Goal: Task Accomplishment & Management: Complete application form

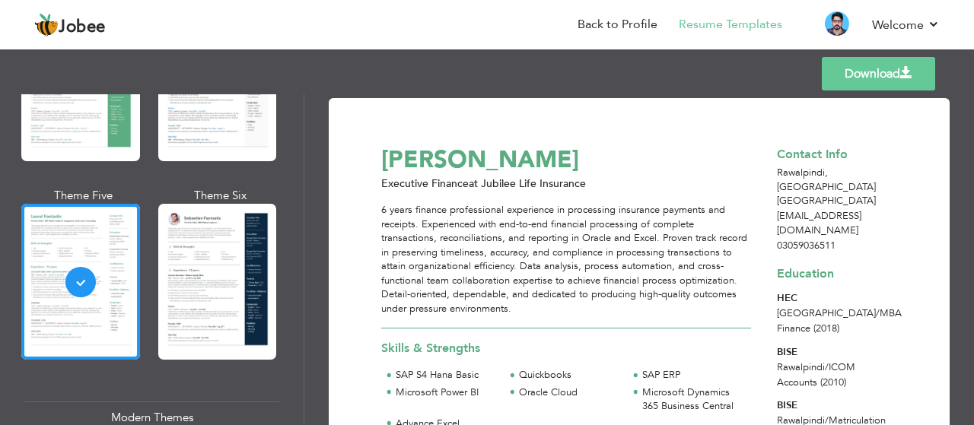
scroll to position [883, 0]
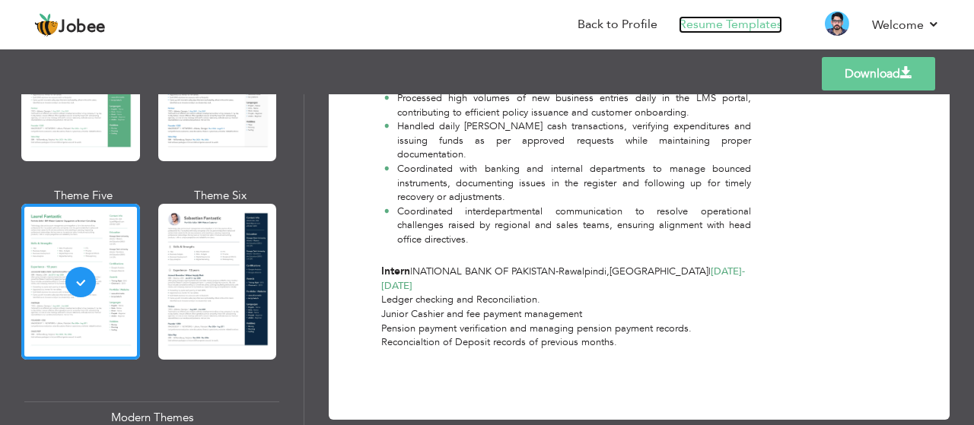
click at [764, 28] on link "Resume Templates" at bounding box center [730, 25] width 103 height 18
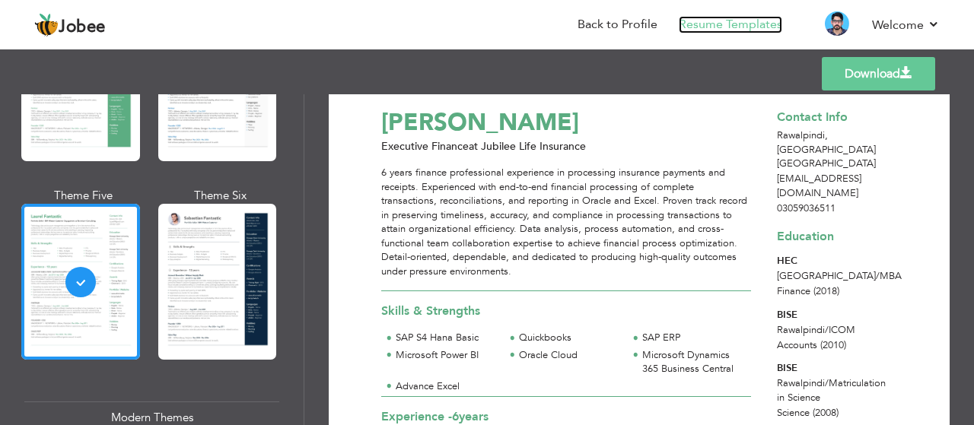
scroll to position [0, 0]
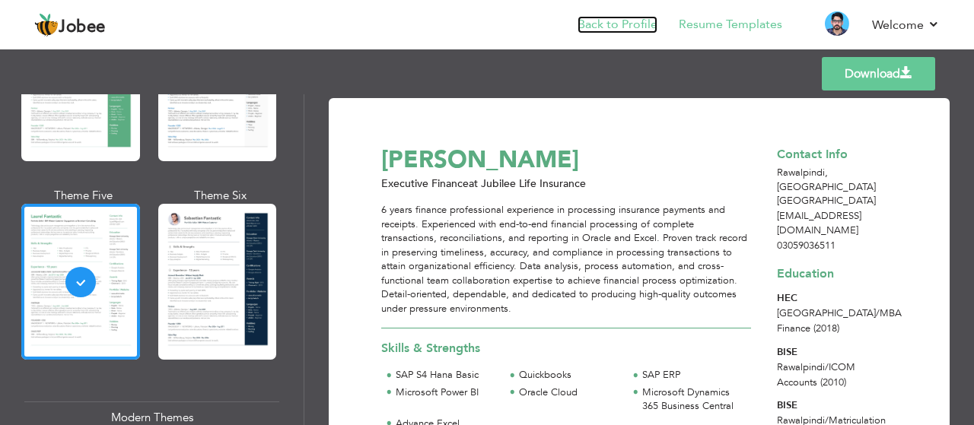
click at [624, 21] on link "Back to Profile" at bounding box center [618, 25] width 80 height 18
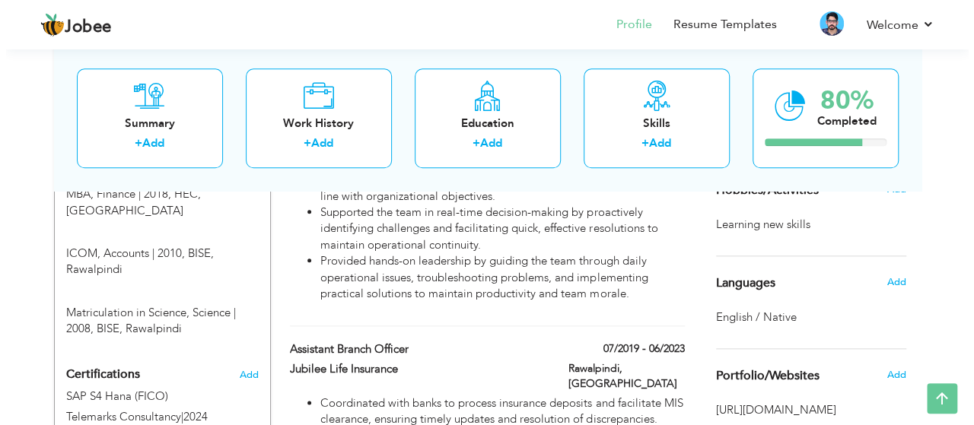
scroll to position [708, 0]
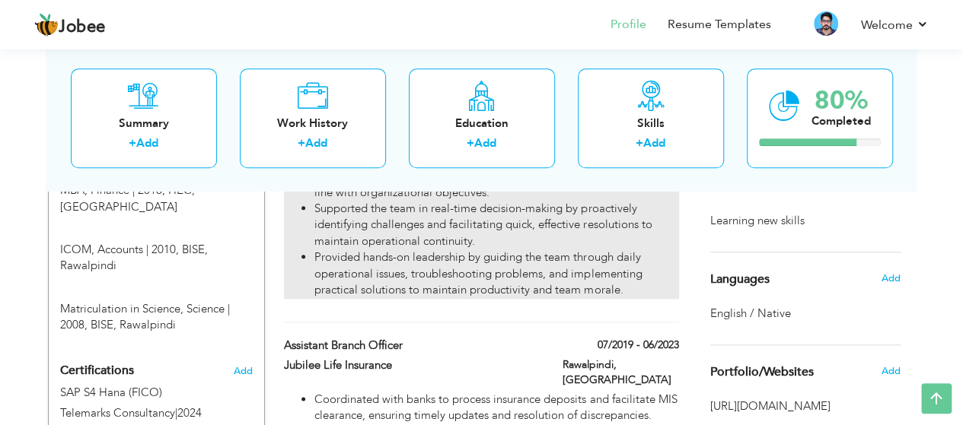
click at [572, 226] on li "Supported the team in real-time decision-making by proactively identifying chal…" at bounding box center [496, 225] width 364 height 49
type input "Executive Fianance"
type input "Jubilee Life Insurance"
type input "07/2023"
type input "07/2025"
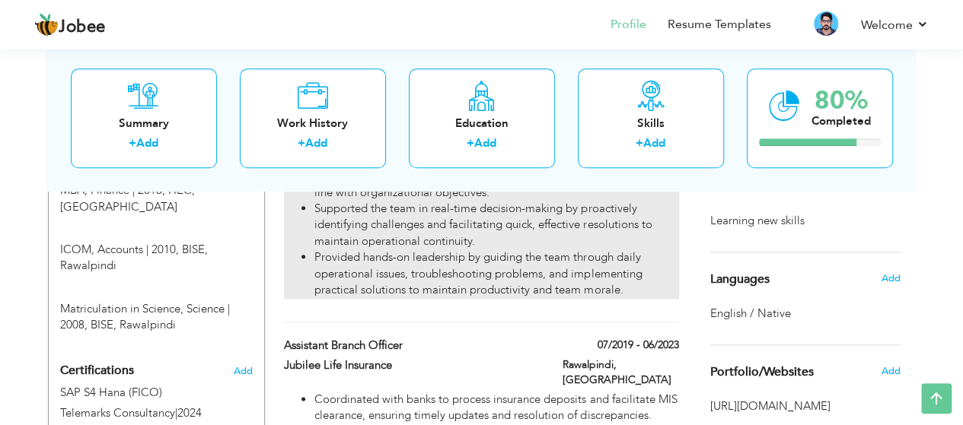
type input "[GEOGRAPHIC_DATA]"
type input "Rawalpindi"
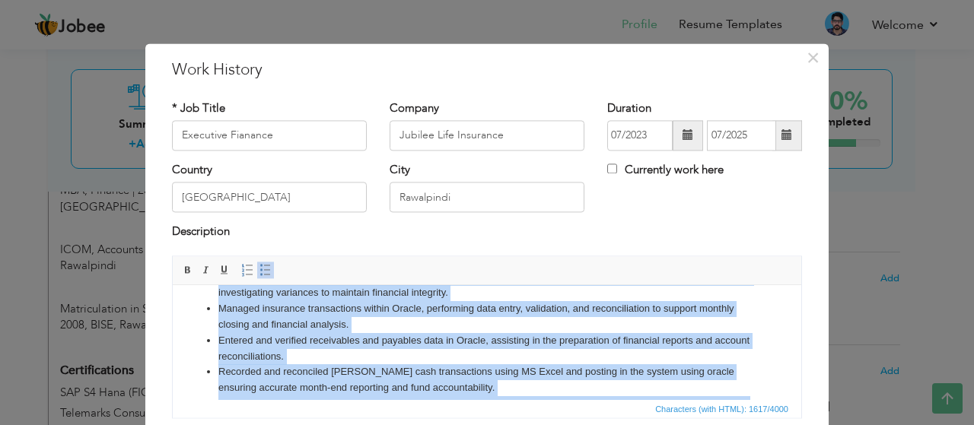
scroll to position [201, 0]
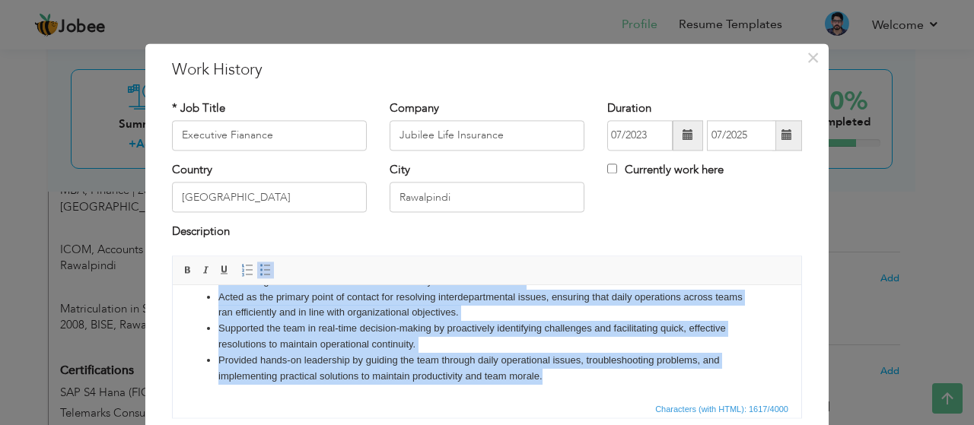
drag, startPoint x: 212, startPoint y: 303, endPoint x: 552, endPoint y: 415, distance: 357.3
click at [552, 399] on html "Managing and reconciliation of insurance receipts and payments, maintaining acc…" at bounding box center [487, 241] width 628 height 315
copy ul "Loremips dol sitametconsect ad elitseddo eiusmodt inc utlabore, etdoloremag ali…"
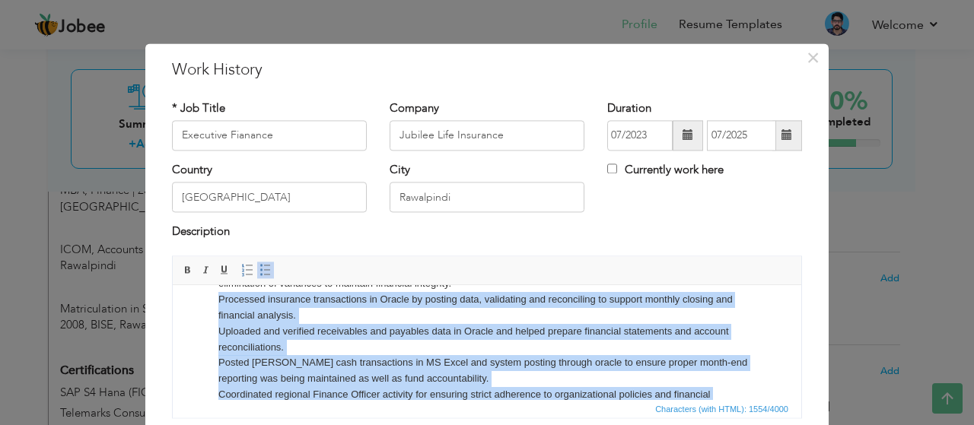
scroll to position [0, 0]
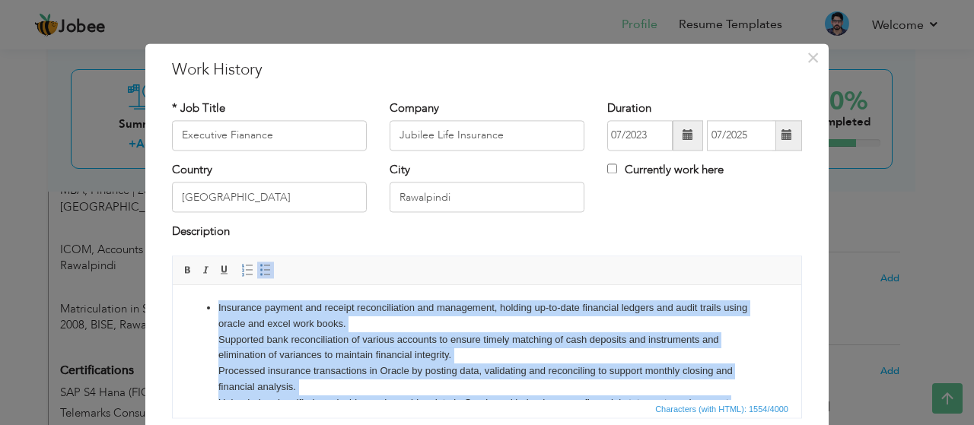
drag, startPoint x: 546, startPoint y: 377, endPoint x: 6, endPoint y: 207, distance: 565.5
click at [259, 266] on span at bounding box center [265, 270] width 12 height 12
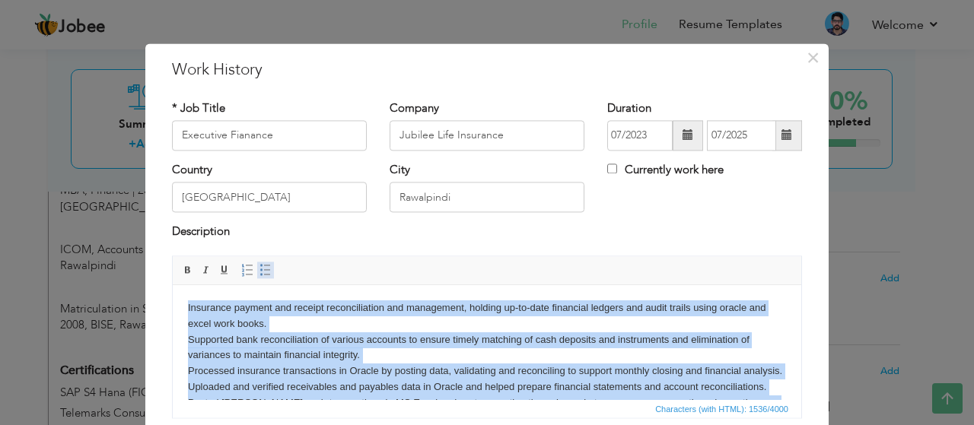
click at [259, 266] on span at bounding box center [265, 270] width 12 height 12
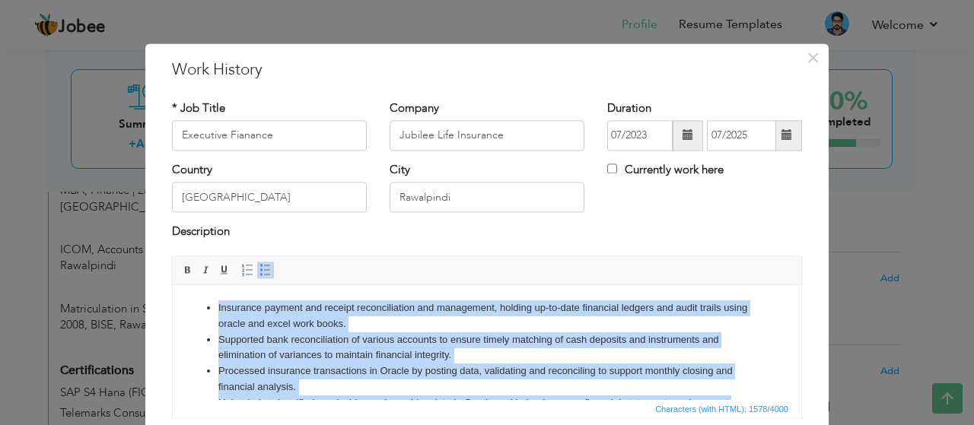
click at [479, 314] on li "Insurance payment and receipt reconciliation and management, holding up-to-date…" at bounding box center [486, 317] width 537 height 32
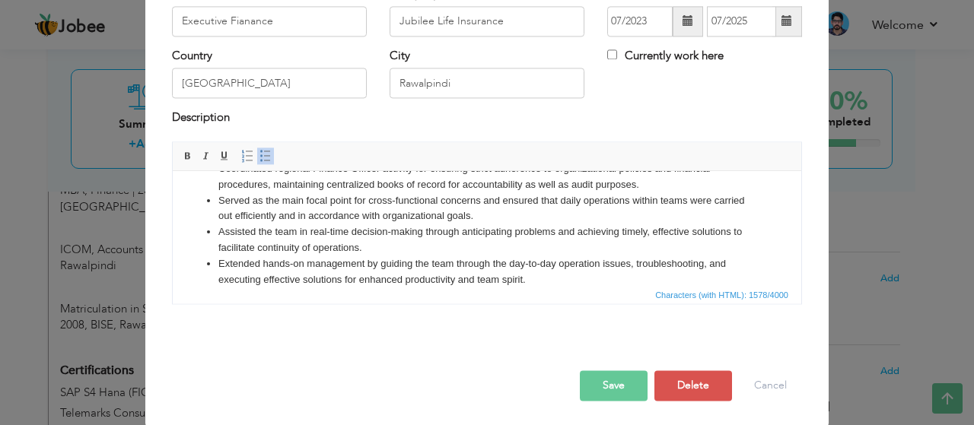
scroll to position [115, 0]
click at [611, 377] on button "Save" at bounding box center [614, 385] width 68 height 30
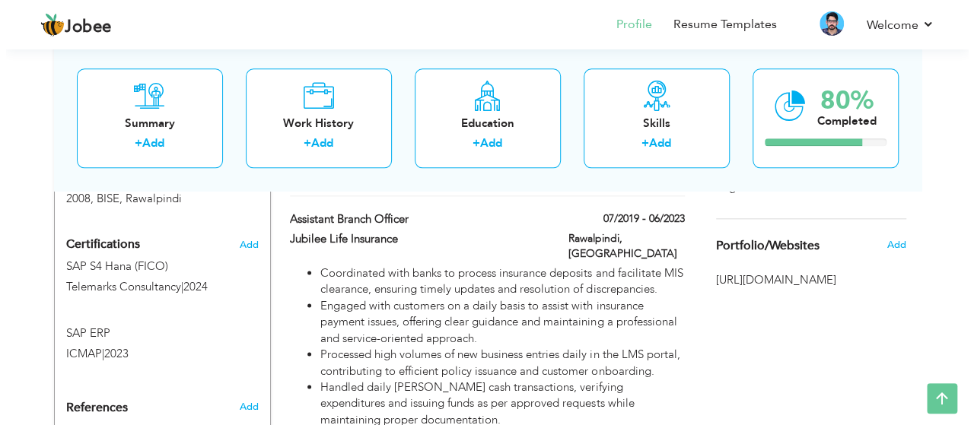
scroll to position [838, 0]
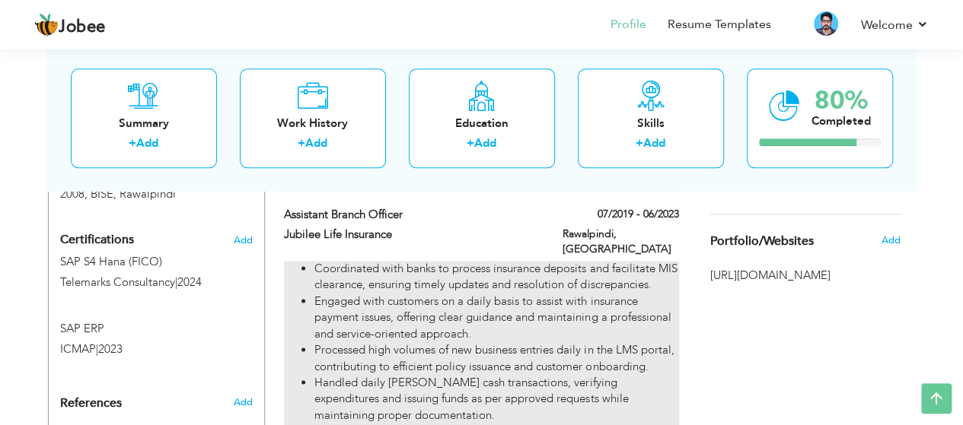
click at [551, 375] on li "Handled daily [PERSON_NAME] cash transactions, verifying expenditures and issui…" at bounding box center [496, 399] width 364 height 49
type input "Assistant Branch Officer"
type input "07/2019"
type input "06/2023"
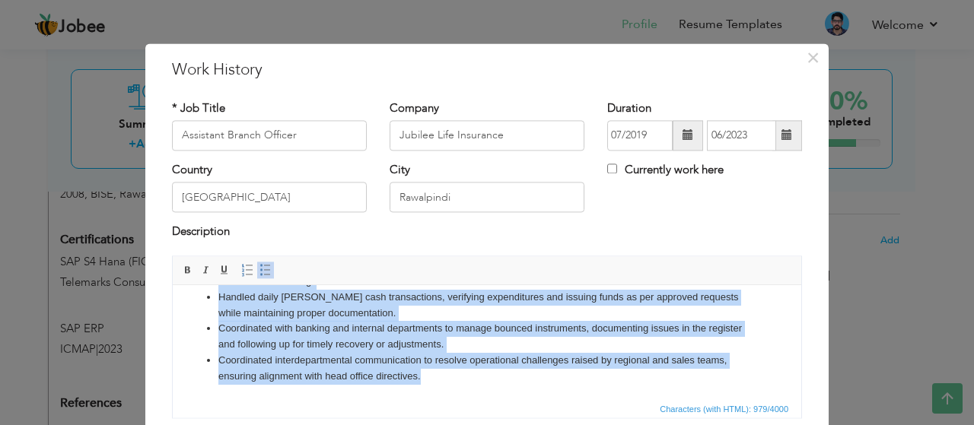
scroll to position [115, 0]
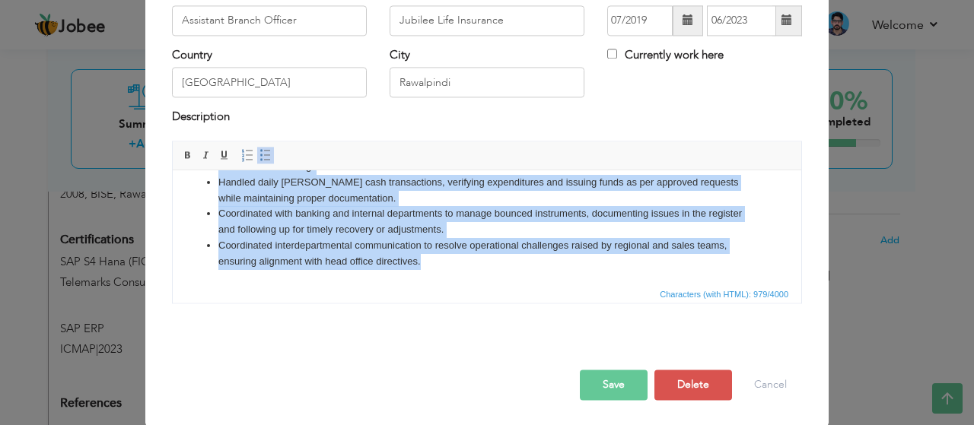
drag, startPoint x: 215, startPoint y: 186, endPoint x: 533, endPoint y: 450, distance: 413.4
click at [533, 285] on html "Coordinated with banks to process insurance deposits and facilitate MIS clearan…" at bounding box center [487, 175] width 628 height 221
copy ul "Coordinated with banks to process insurance deposits and facilitate MIS clearan…"
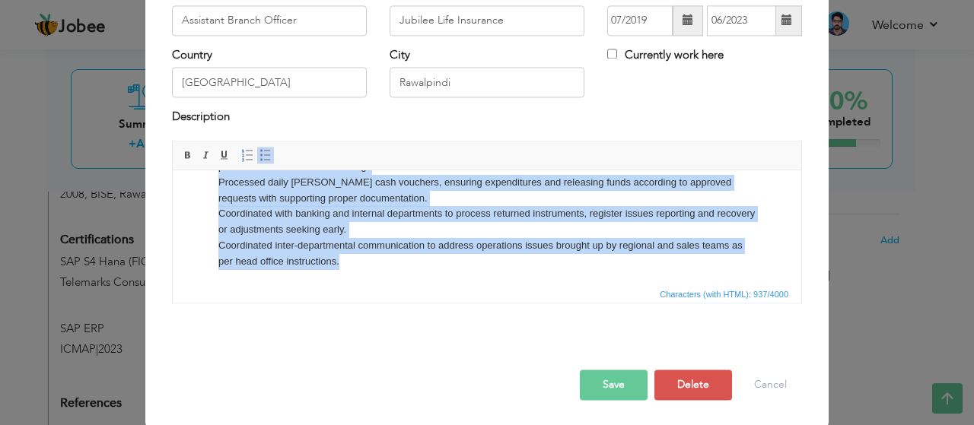
scroll to position [0, 0]
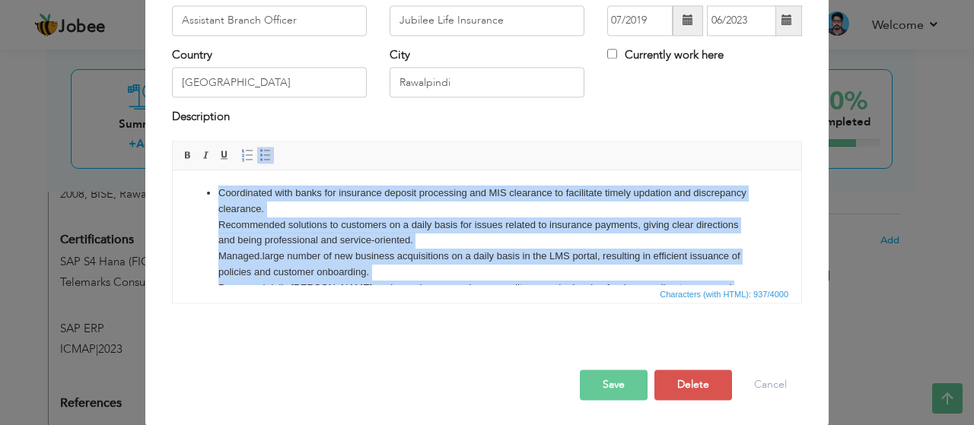
drag, startPoint x: 349, startPoint y: 259, endPoint x: 145, endPoint y: 81, distance: 270.8
click at [173, 170] on html "Coordinated with banks for insurance deposit processing and MIS clearance to fa…" at bounding box center [487, 280] width 628 height 221
click at [259, 149] on span at bounding box center [265, 155] width 12 height 12
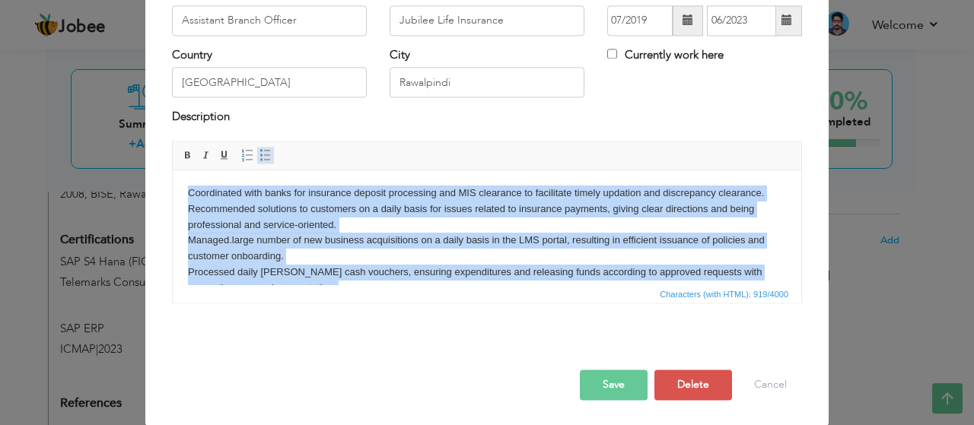
click at [259, 149] on span at bounding box center [265, 155] width 12 height 12
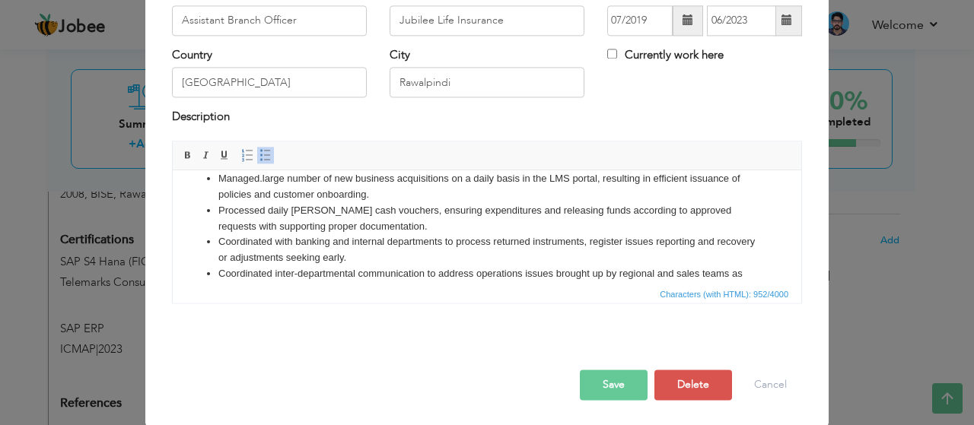
scroll to position [106, 0]
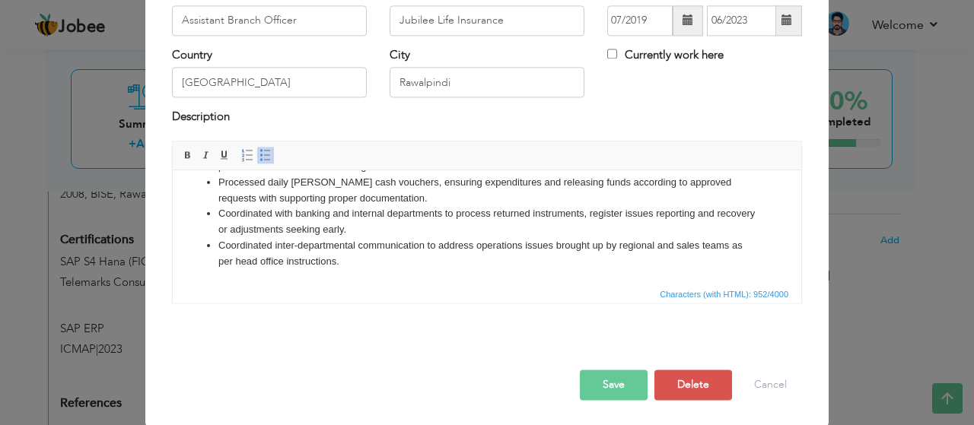
click at [622, 375] on button "Save" at bounding box center [614, 385] width 68 height 30
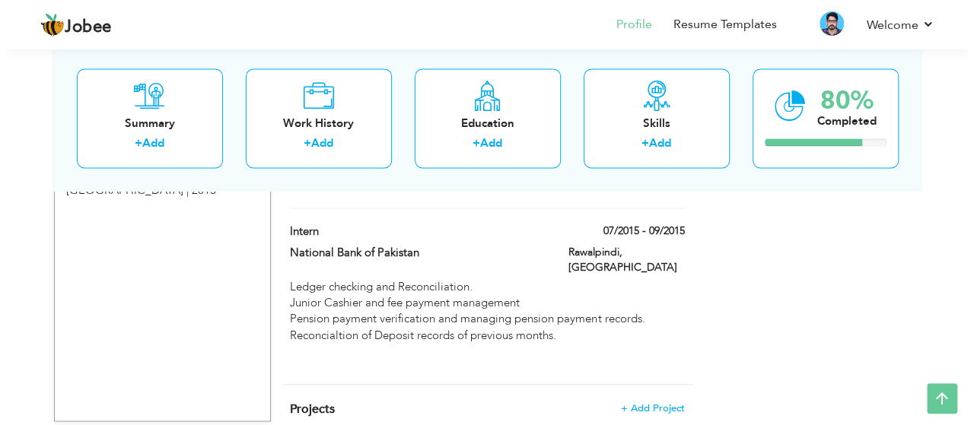
scroll to position [1195, 0]
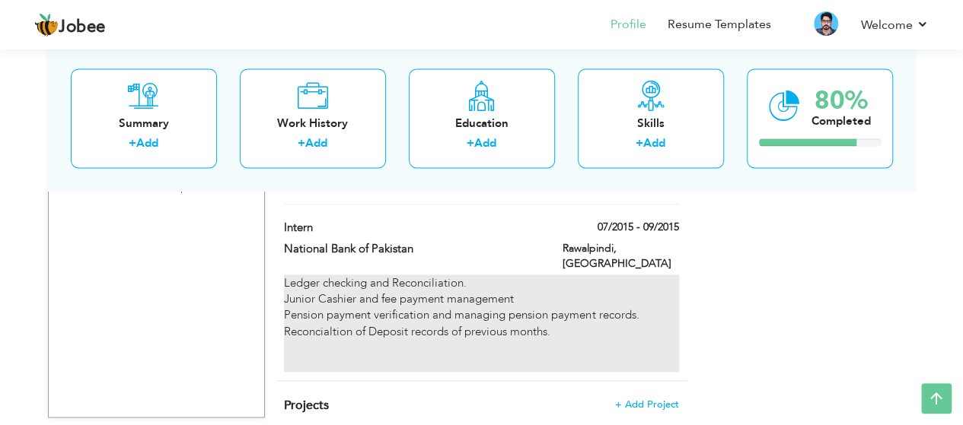
click at [549, 275] on div "Ledger checking and Reconciliation. [PERSON_NAME] and fee payment management Pe…" at bounding box center [481, 324] width 394 height 98
type input "Intern"
type input "National Bank of Pakistan"
type input "07/2015"
type input "09/2015"
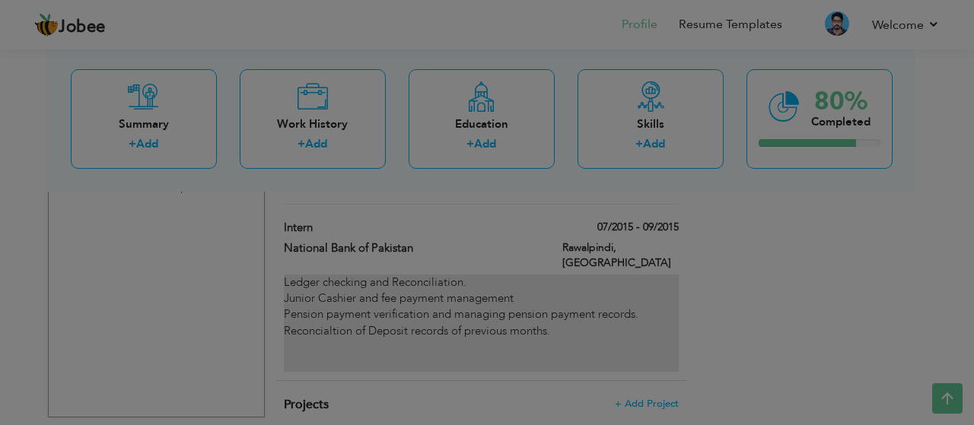
scroll to position [0, 0]
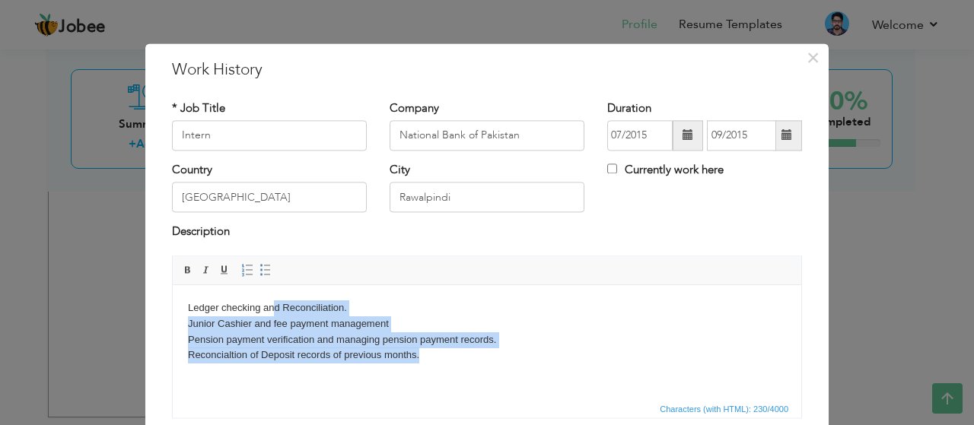
drag, startPoint x: 424, startPoint y: 348, endPoint x: 272, endPoint y: 288, distance: 163.9
click at [272, 288] on html "Ledger checking and Reconciliation. [PERSON_NAME] and fee payment management Pe…" at bounding box center [487, 348] width 628 height 126
click at [323, 298] on html "Ledger checking and Reconciliation. [PERSON_NAME] and fee payment management Pe…" at bounding box center [487, 348] width 628 height 126
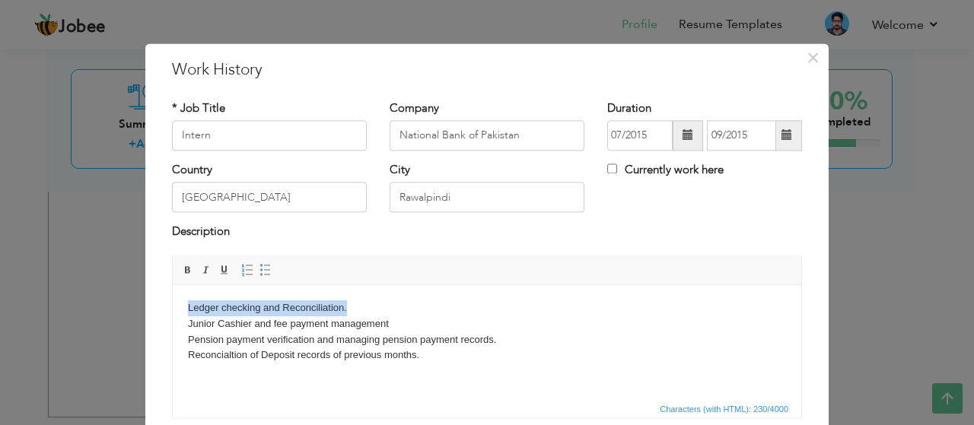
drag, startPoint x: 351, startPoint y: 308, endPoint x: 80, endPoint y: 273, distance: 273.1
click at [173, 285] on html "Ledger checking and Reconciliation. [PERSON_NAME] and fee payment management Pe…" at bounding box center [487, 348] width 628 height 126
copy body "Ledger checking and Reconciliation."
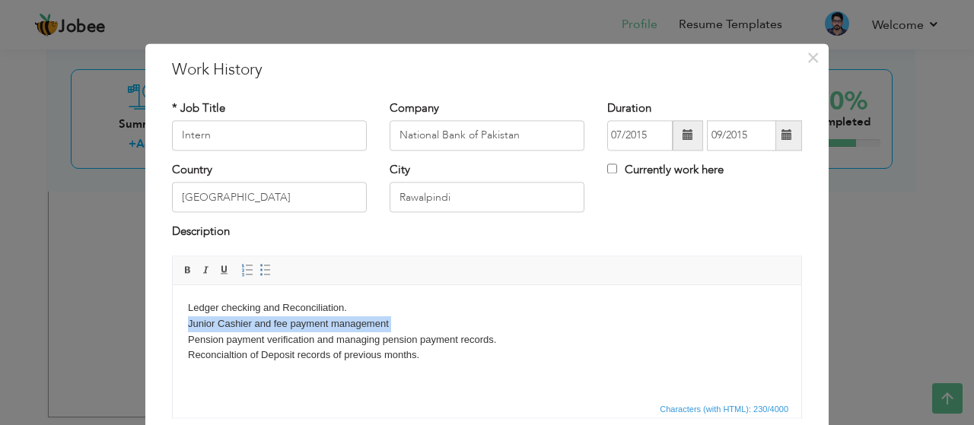
drag, startPoint x: 403, startPoint y: 324, endPoint x: 88, endPoint y: 335, distance: 315.2
click at [173, 335] on html "Ledger checking and Reconciliation. [PERSON_NAME] and fee payment management Pe…" at bounding box center [487, 348] width 628 height 126
drag, startPoint x: 81, startPoint y: 334, endPoint x: 143, endPoint y: 39, distance: 301.7
click at [81, 334] on div "× Work History * Job Title Intern Company National Bank of Pakistan City" at bounding box center [487, 212] width 974 height 425
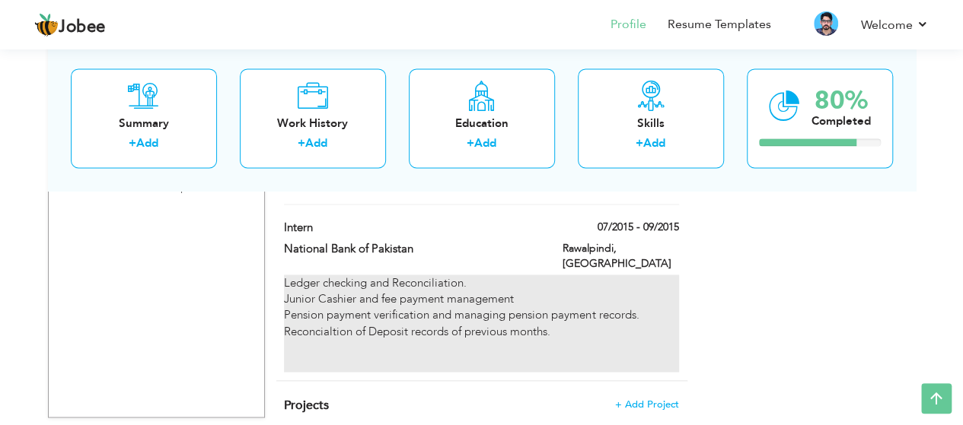
click at [358, 314] on div "Ledger checking and Reconciliation. [PERSON_NAME] and fee payment management Pe…" at bounding box center [481, 324] width 394 height 98
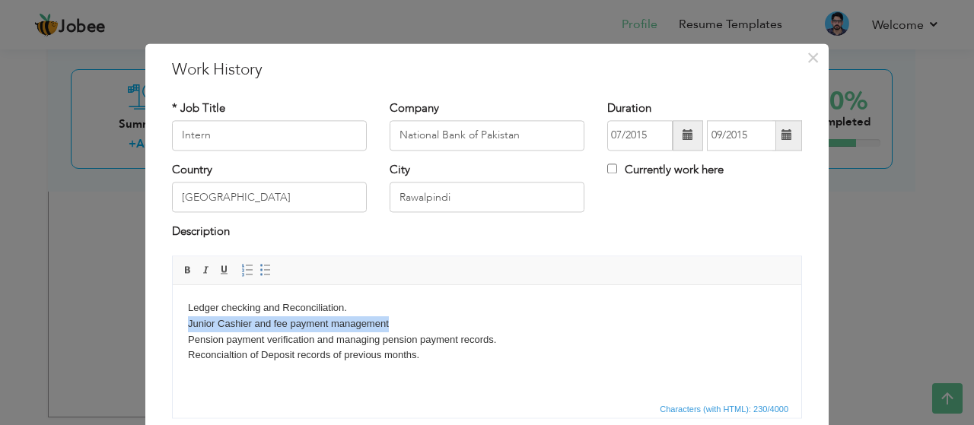
drag, startPoint x: 410, startPoint y: 321, endPoint x: 168, endPoint y: 325, distance: 242.0
click at [173, 325] on html "Ledger checking and Reconciliation. [PERSON_NAME] and fee payment management Pe…" at bounding box center [487, 348] width 628 height 126
copy body "Junior Cashier and fee payment management"
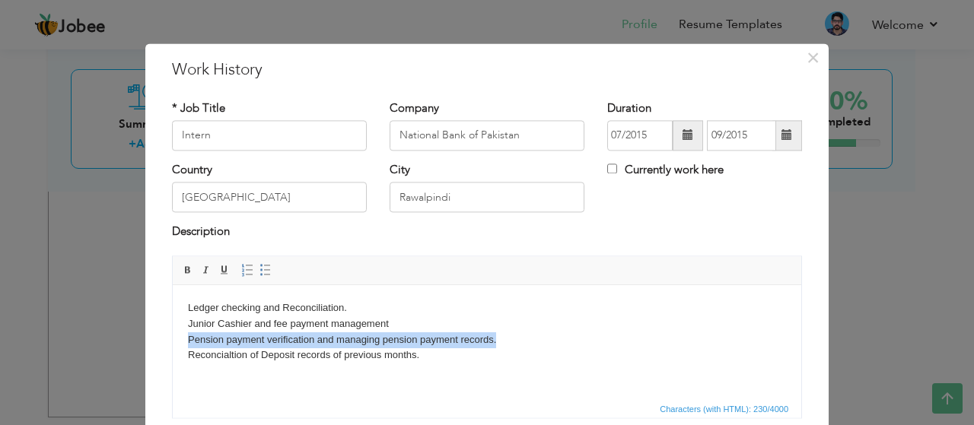
drag, startPoint x: 507, startPoint y: 340, endPoint x: 178, endPoint y: 337, distance: 328.7
click at [178, 337] on html "Ledger checking and Reconciliation. [PERSON_NAME] and fee payment management Pe…" at bounding box center [487, 348] width 628 height 126
copy body "Pension payment verification and managing pension payment records."
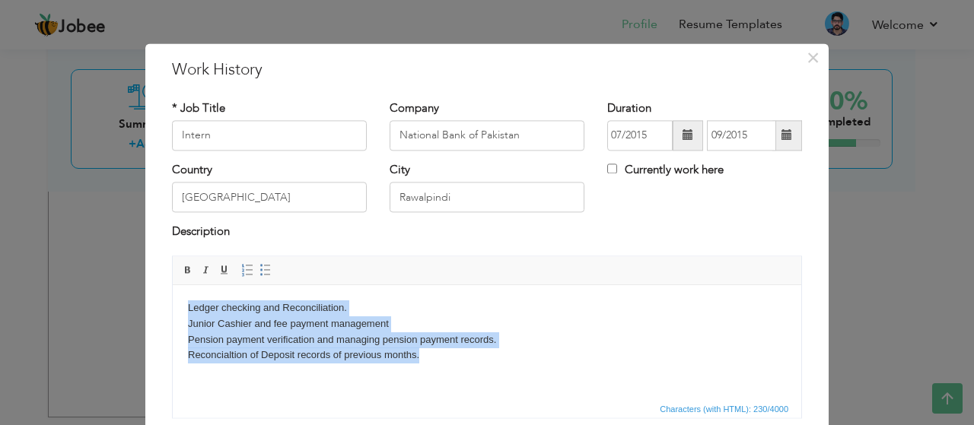
drag, startPoint x: 443, startPoint y: 352, endPoint x: 53, endPoint y: 284, distance: 395.5
click at [173, 285] on html "Ledger checking and Reconciliation. [PERSON_NAME] and fee payment management Pe…" at bounding box center [487, 348] width 628 height 126
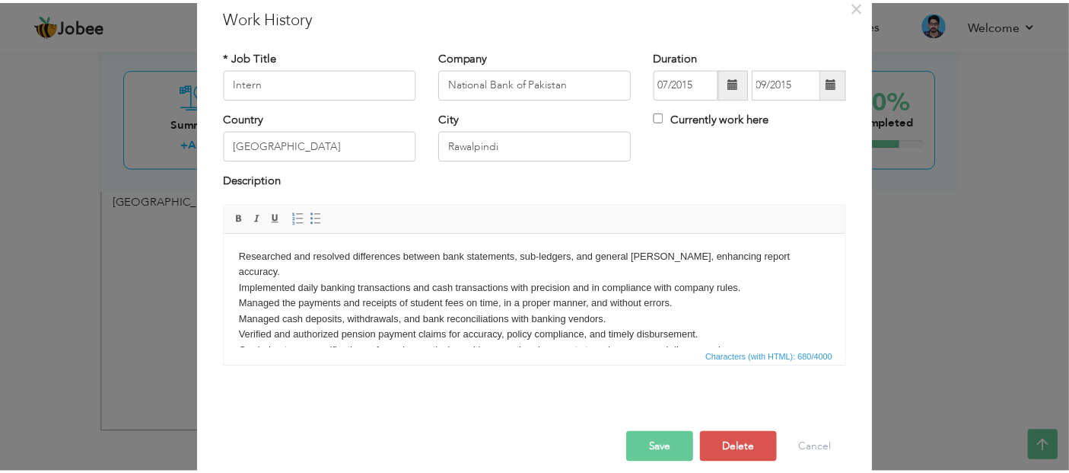
scroll to position [72, 0]
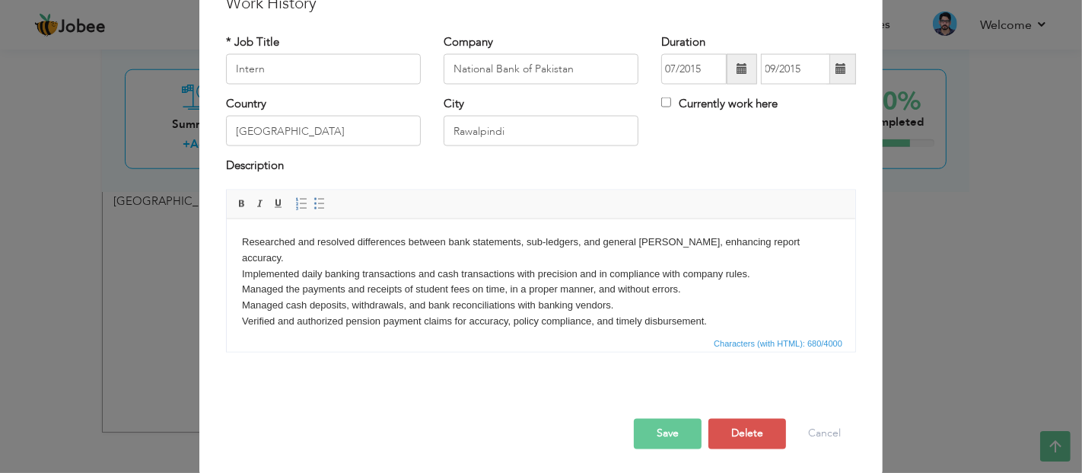
click at [642, 425] on button "Save" at bounding box center [668, 433] width 68 height 30
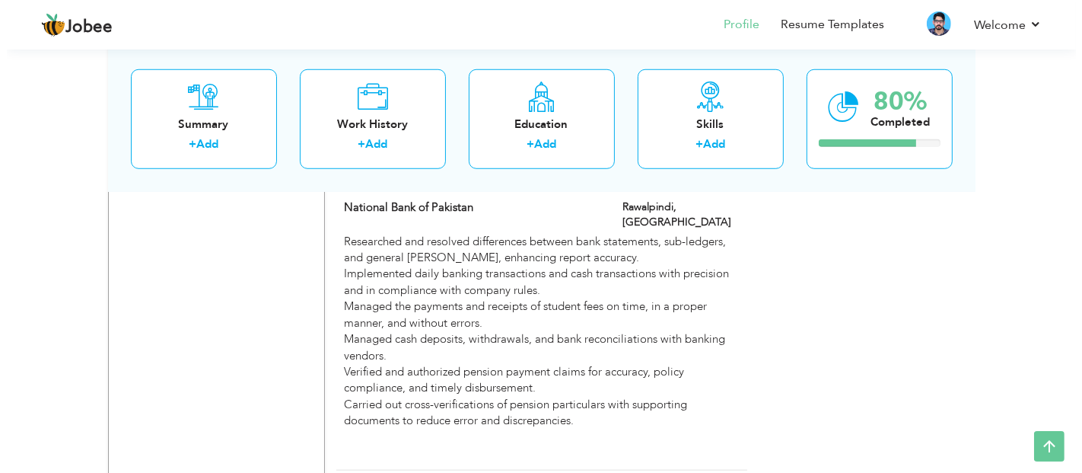
scroll to position [1311, 0]
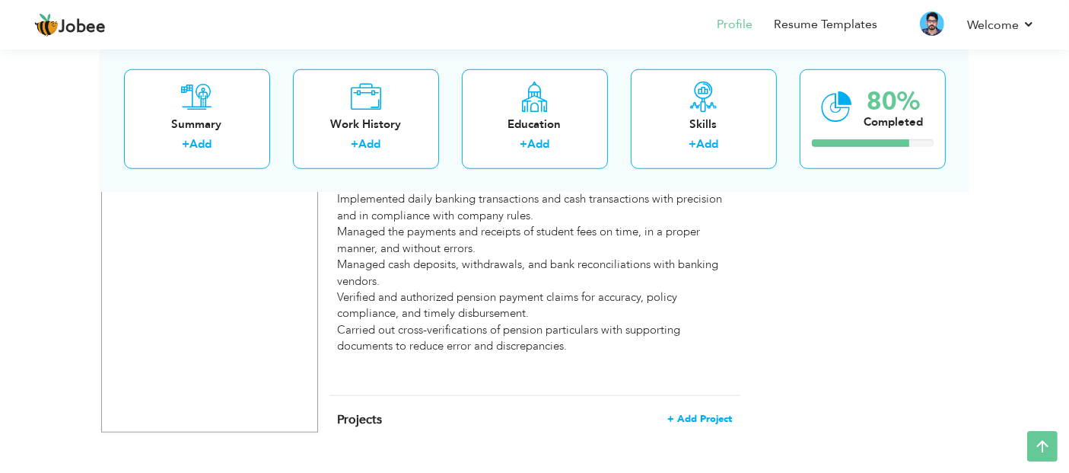
click at [693, 413] on span "+ Add Project" at bounding box center [699, 418] width 65 height 11
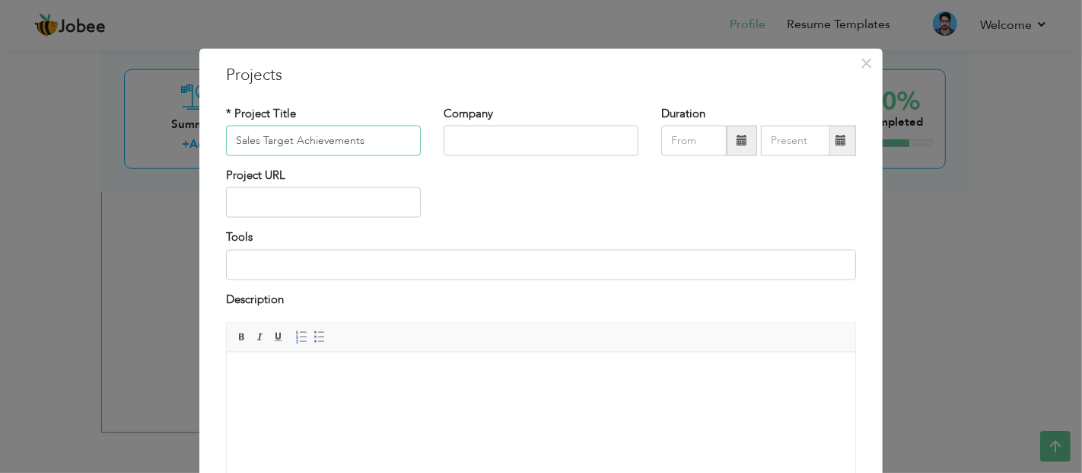
type input "Sales Target Achievements"
click at [549, 126] on input "text" at bounding box center [541, 141] width 195 height 30
type input "Jubilee Life Insurance"
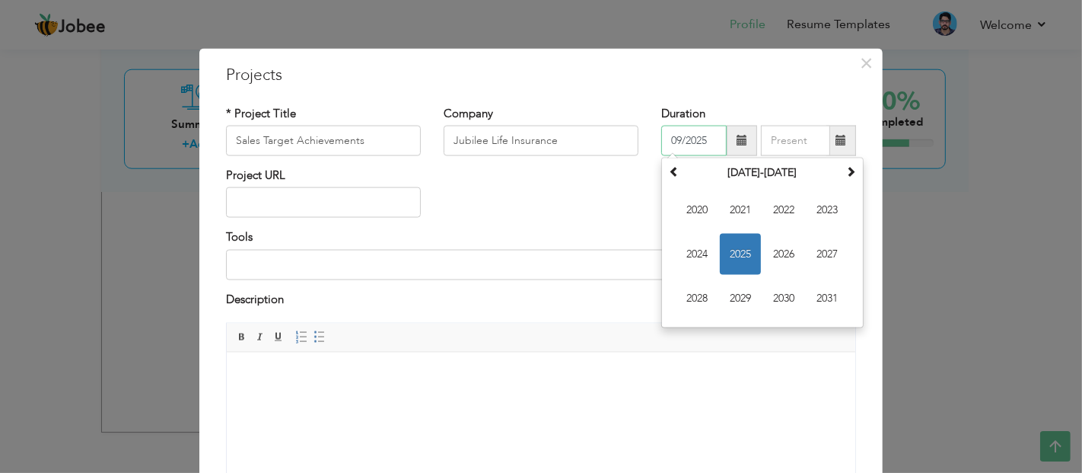
click at [689, 135] on input "09/2025" at bounding box center [693, 141] width 65 height 30
click at [704, 207] on span "2020" at bounding box center [696, 209] width 41 height 41
click at [818, 255] on span "Aug" at bounding box center [827, 254] width 41 height 41
type input "08/2020"
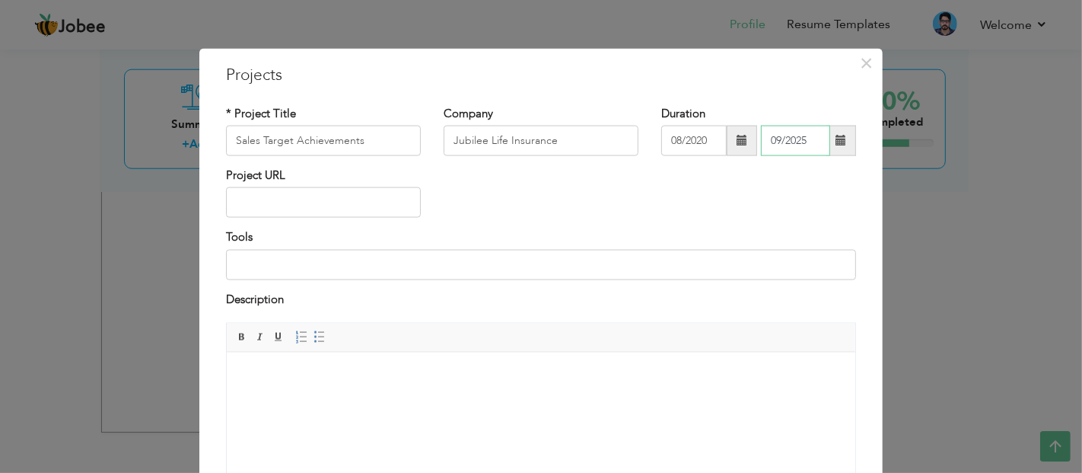
click at [794, 140] on input "09/2025" at bounding box center [795, 141] width 69 height 30
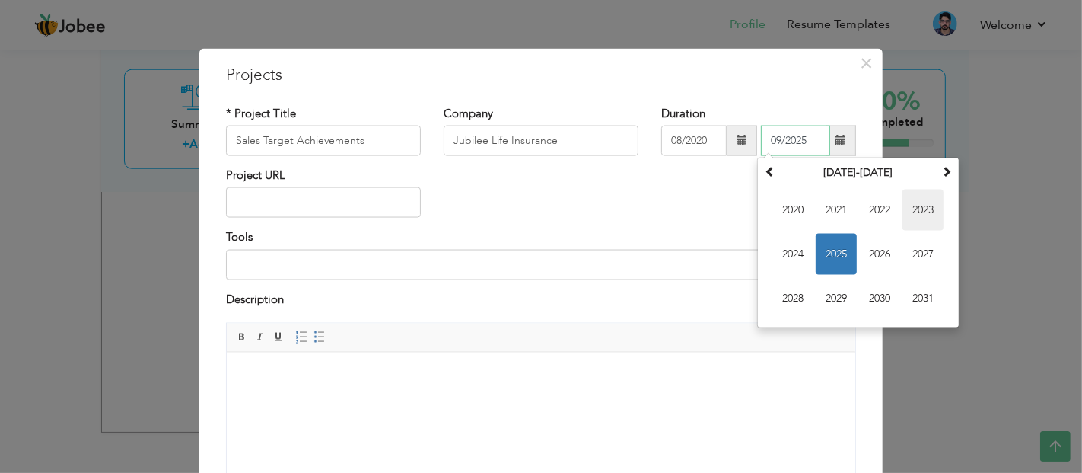
click at [918, 209] on span "2023" at bounding box center [922, 209] width 41 height 41
click at [864, 246] on span "[DATE]" at bounding box center [879, 254] width 41 height 41
type input "07/2023"
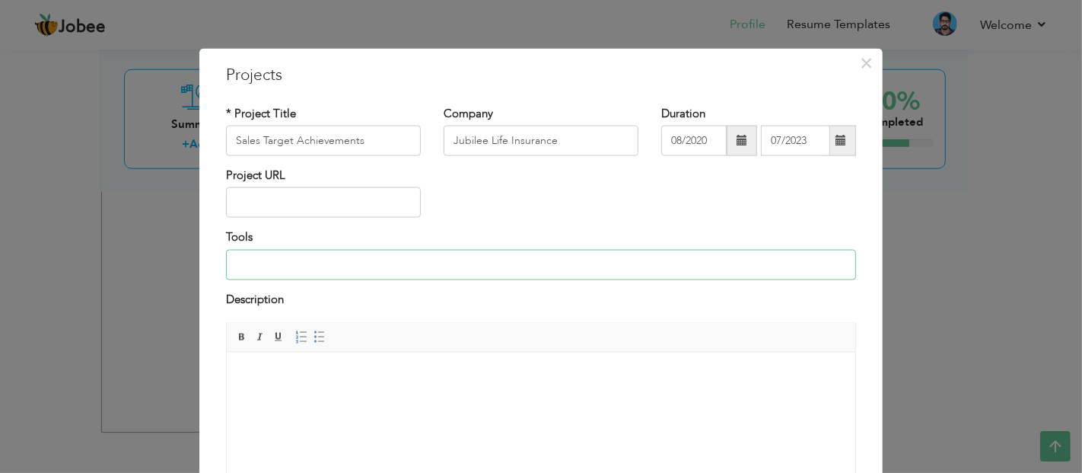
click at [346, 262] on input at bounding box center [541, 264] width 630 height 30
type input "M"
click at [345, 361] on html at bounding box center [540, 375] width 628 height 46
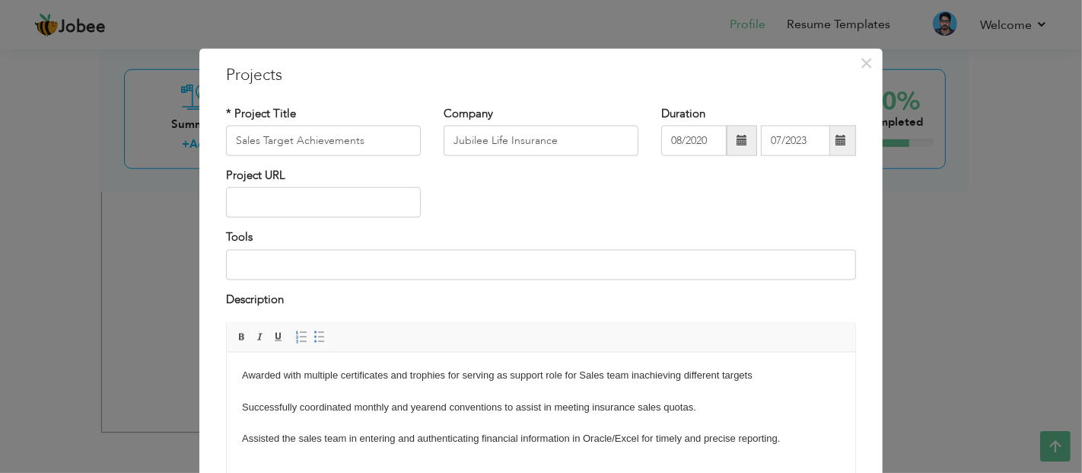
scroll to position [72, 0]
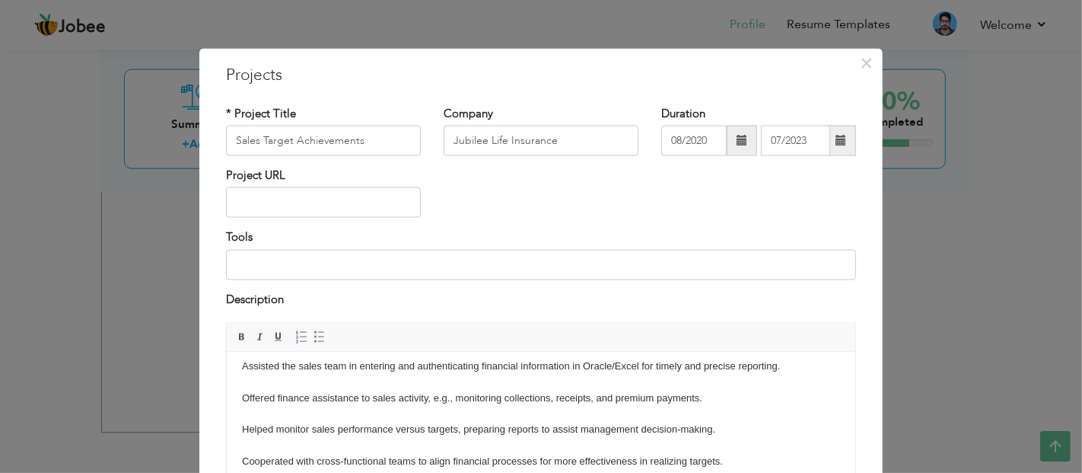
click at [238, 425] on html "Awarded with multiple certificates and trophies for serving as support role for…" at bounding box center [540, 381] width 628 height 205
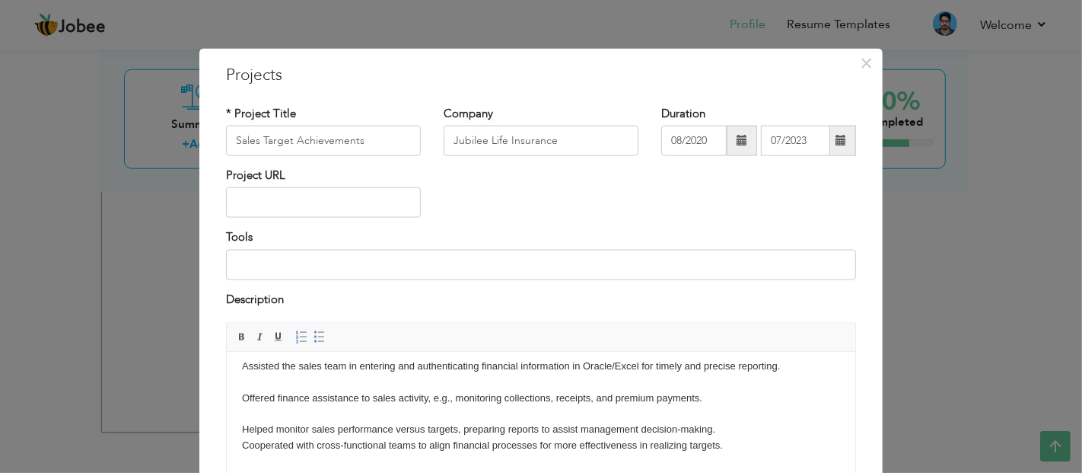
click at [358, 320] on div "Description" at bounding box center [541, 306] width 653 height 31
click at [238, 423] on html "Awarded with multiple certificates and trophies for serving as support role for…" at bounding box center [540, 373] width 628 height 189
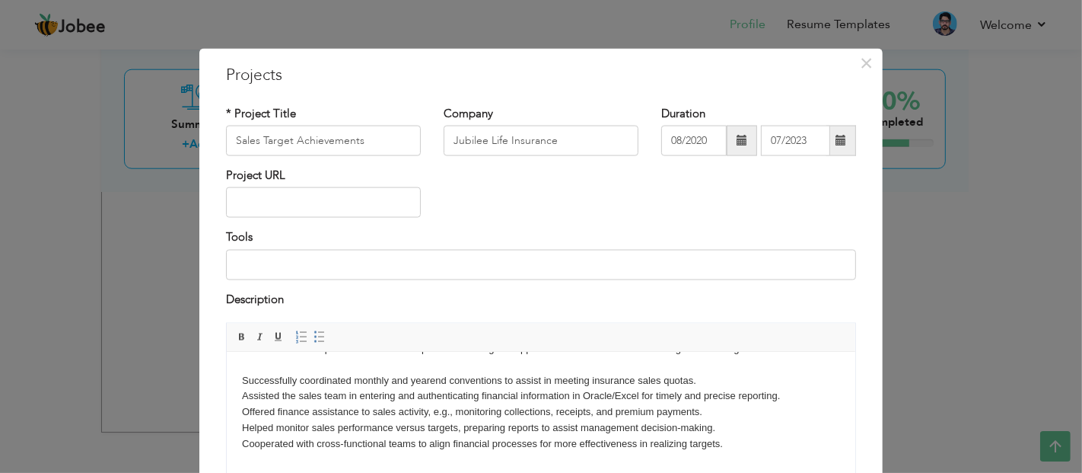
scroll to position [17, 0]
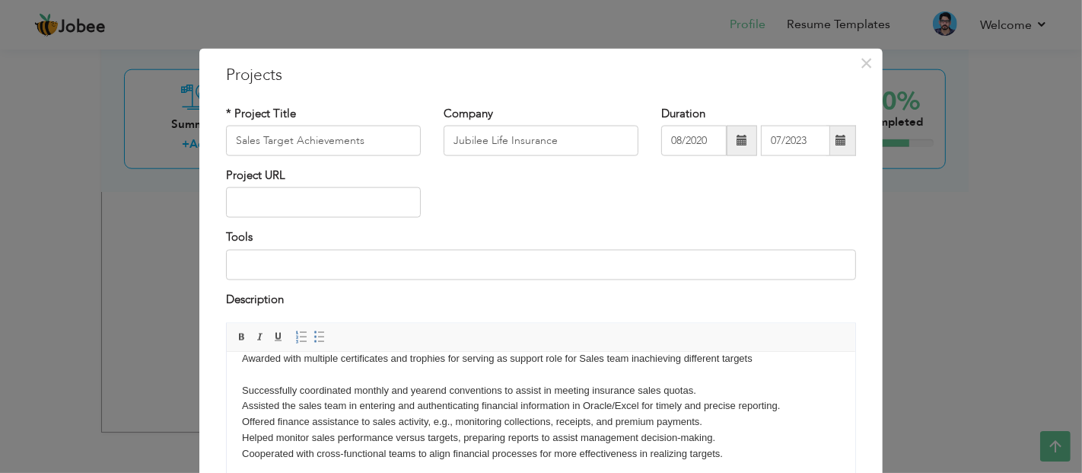
click at [235, 387] on html "Awarded with multiple certificates and trophies for serving as support role for…" at bounding box center [540, 406] width 628 height 142
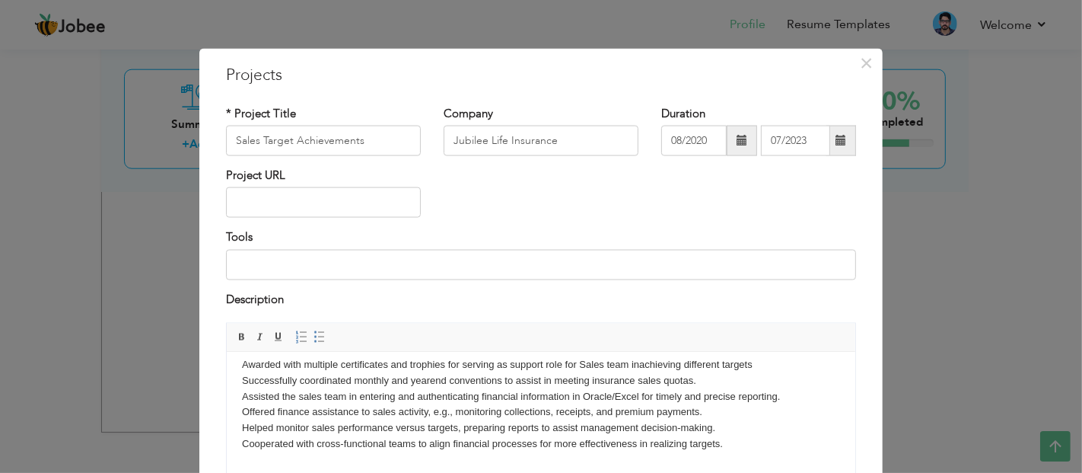
click at [229, 137] on input "Sales Target Achievements" at bounding box center [323, 141] width 195 height 30
type input "Insurance Sales Target Achievements"
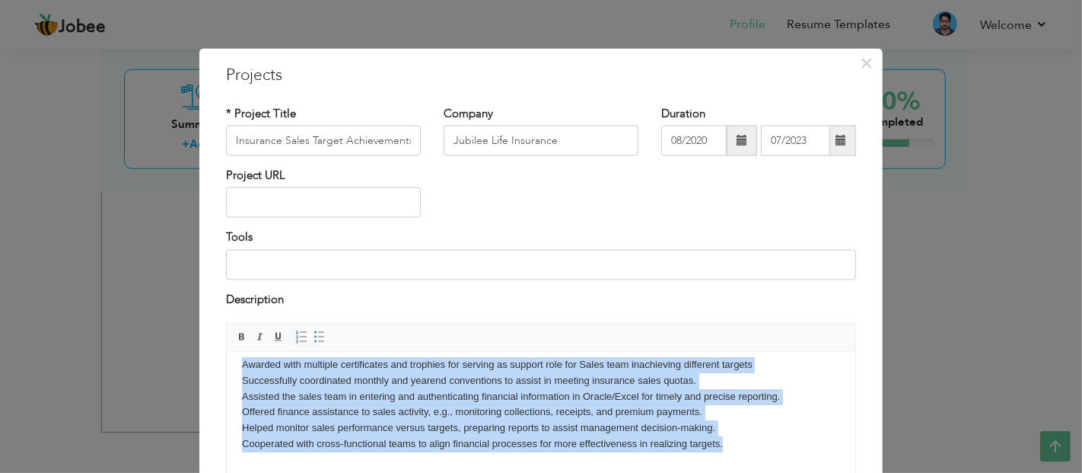
drag, startPoint x: 730, startPoint y: 442, endPoint x: 38, endPoint y: 361, distance: 696.3
click at [226, 361] on html "Awarded with multiple certificates and trophies for serving as support role for…" at bounding box center [540, 404] width 628 height 126
click at [313, 331] on span at bounding box center [319, 337] width 12 height 12
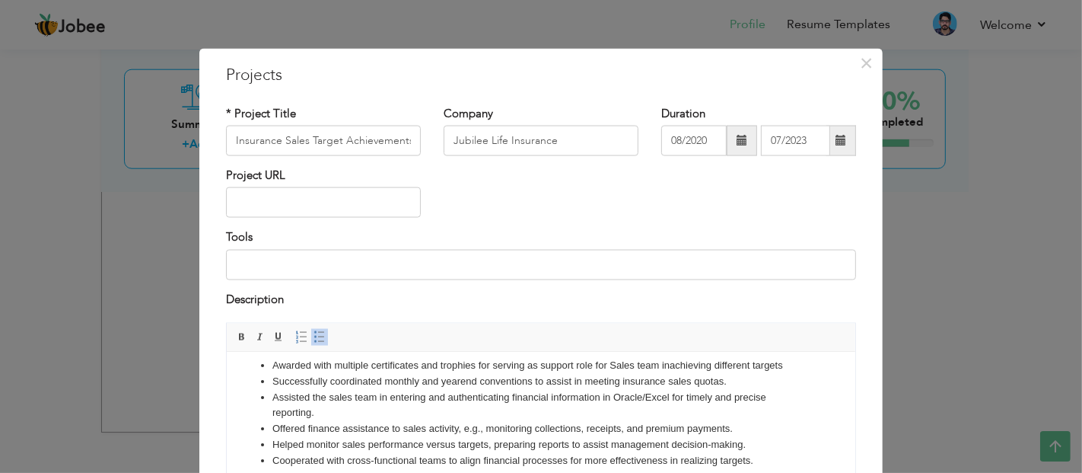
click at [367, 389] on li "Assisted the sales team in entering and authenticating financial information in…" at bounding box center [540, 405] width 537 height 32
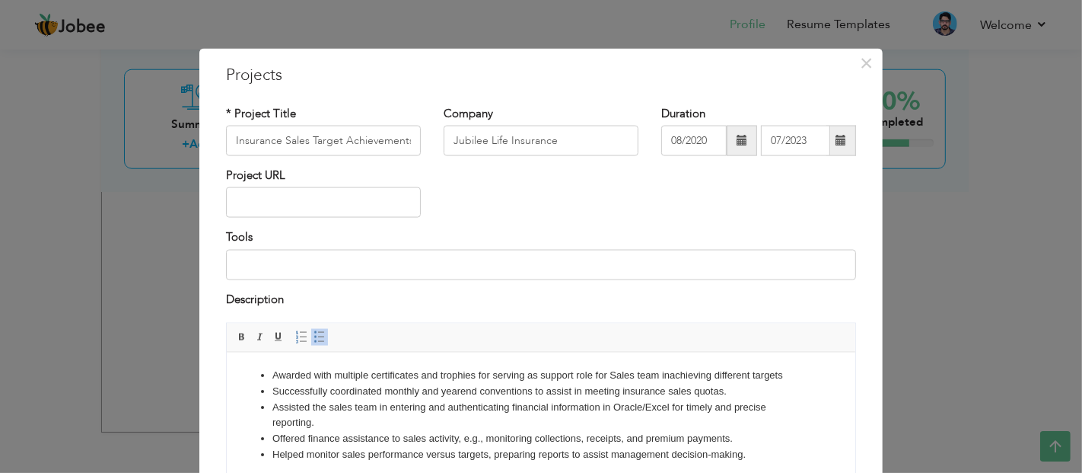
drag, startPoint x: 800, startPoint y: 366, endPoint x: 498, endPoint y: 692, distance: 444.2
click at [226, 363] on html "Awarded with multiple certificates and trophies for serving as support role for…" at bounding box center [540, 423] width 628 height 142
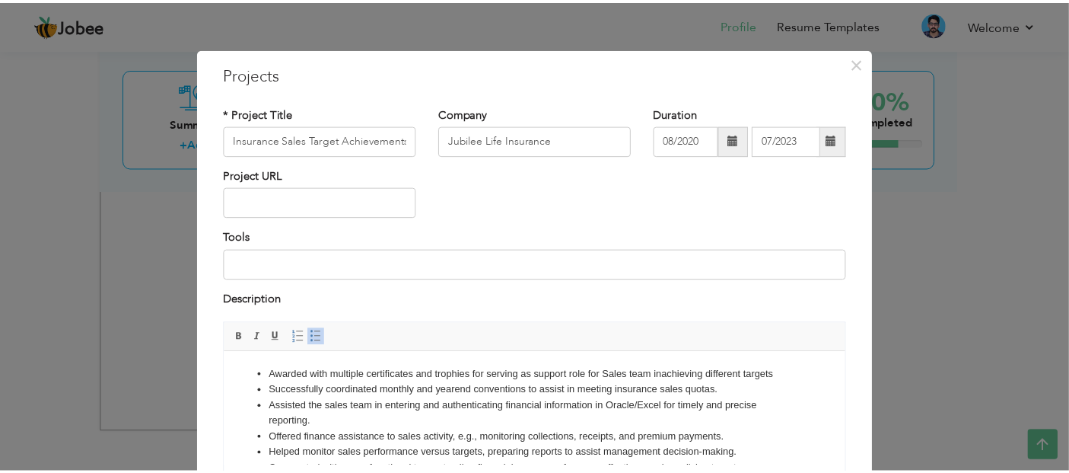
scroll to position [134, 0]
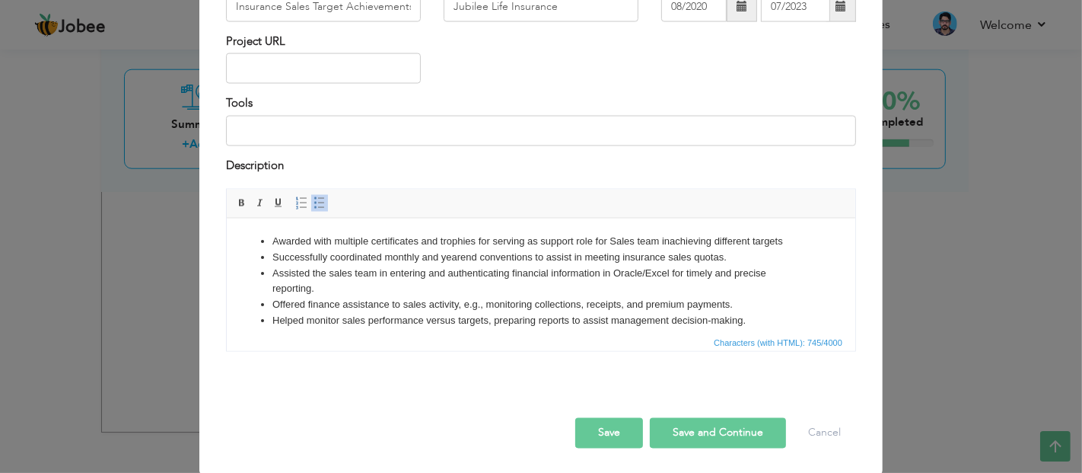
click at [580, 425] on button "Save" at bounding box center [609, 433] width 68 height 30
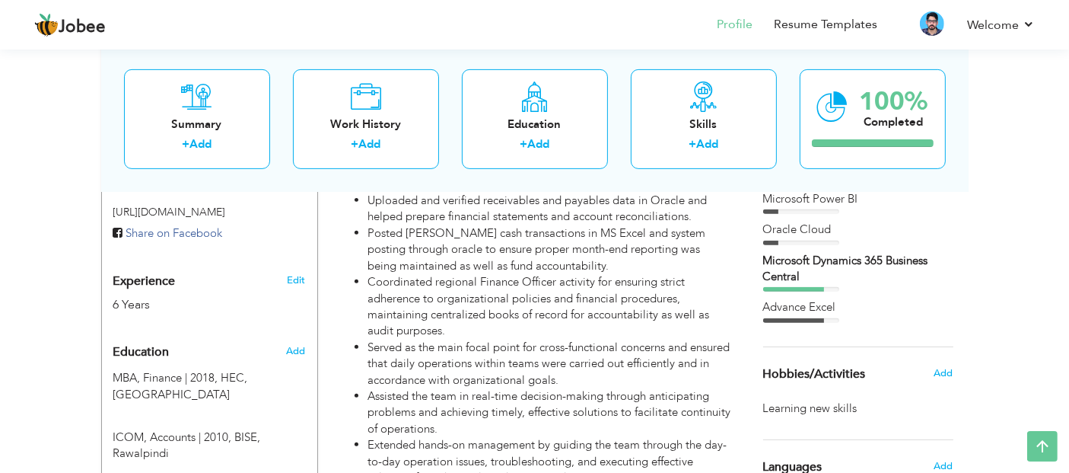
scroll to position [526, 0]
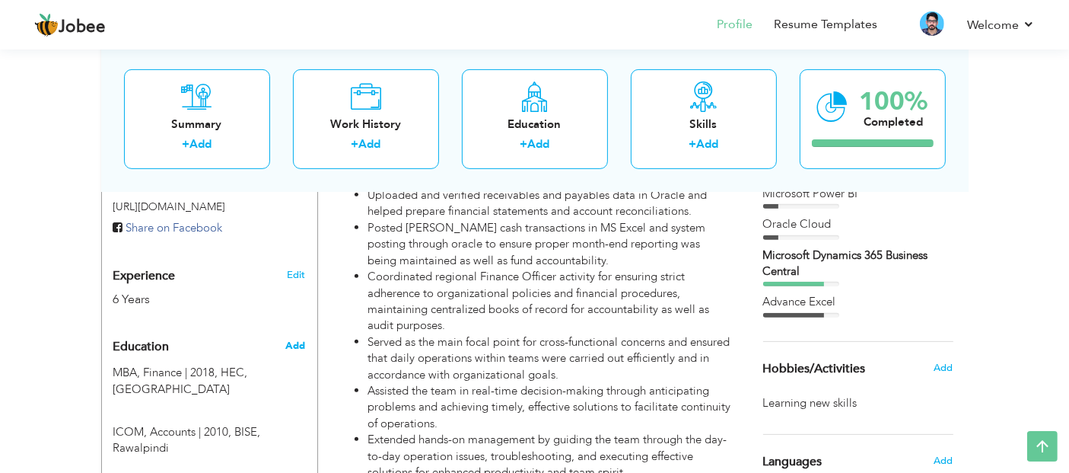
click at [291, 339] on span "Add" at bounding box center [295, 346] width 20 height 14
radio input "true"
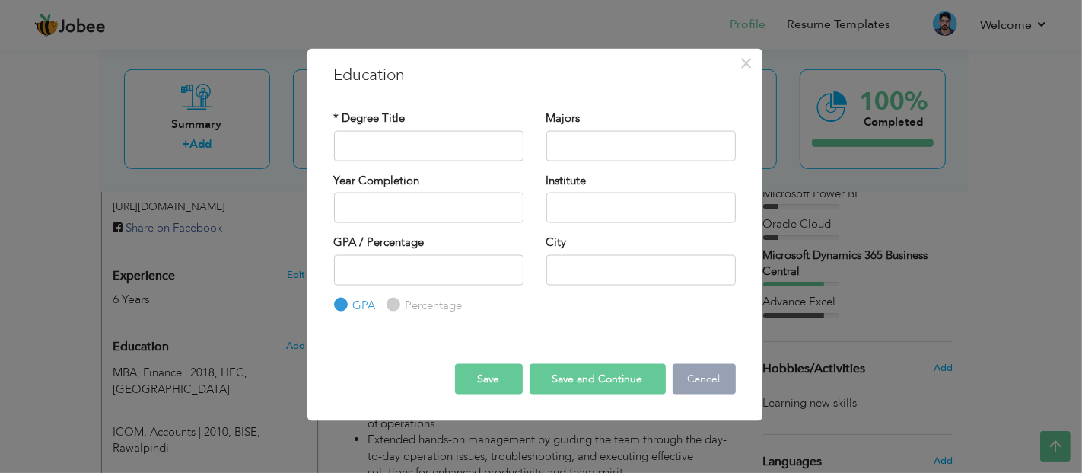
click at [676, 376] on button "Cancel" at bounding box center [704, 379] width 63 height 30
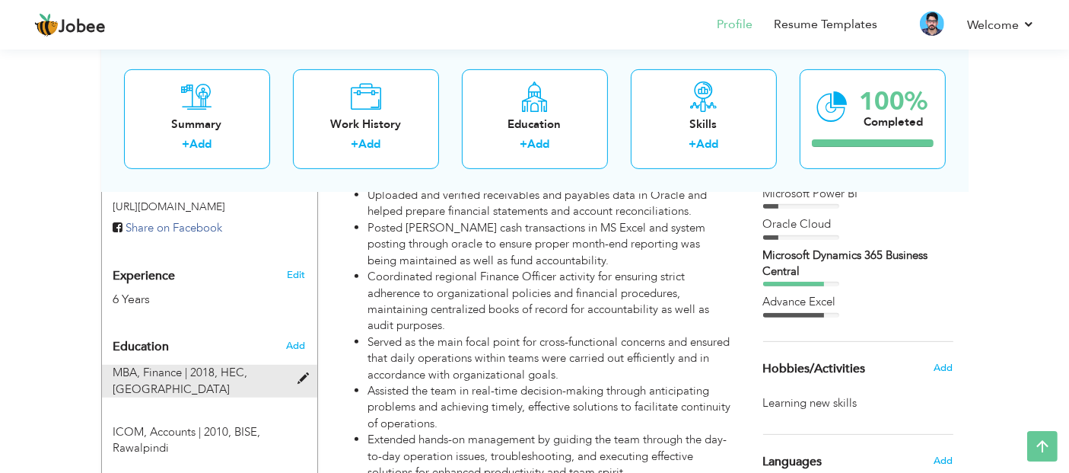
click at [301, 373] on span at bounding box center [307, 378] width 19 height 11
type input "MBA"
type input "Finance"
type input "2018"
type input "HEC"
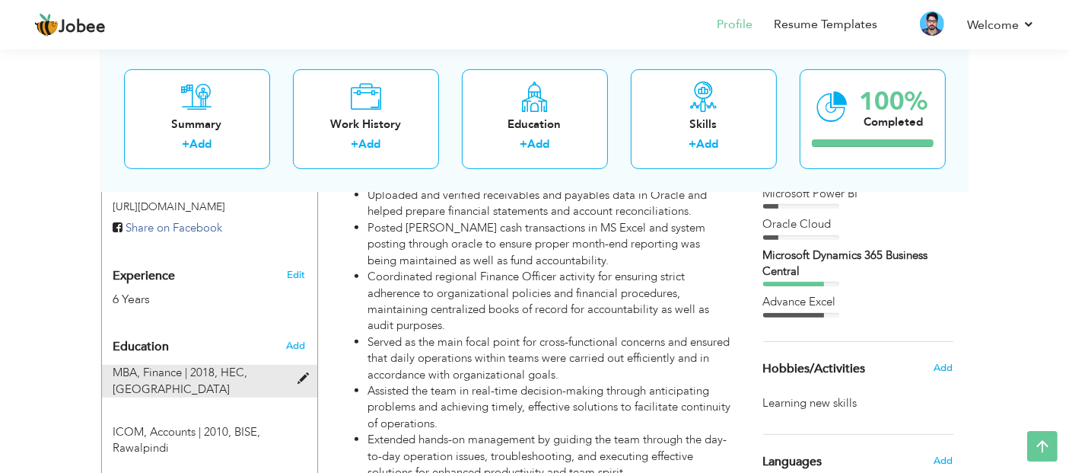
type input "[GEOGRAPHIC_DATA]"
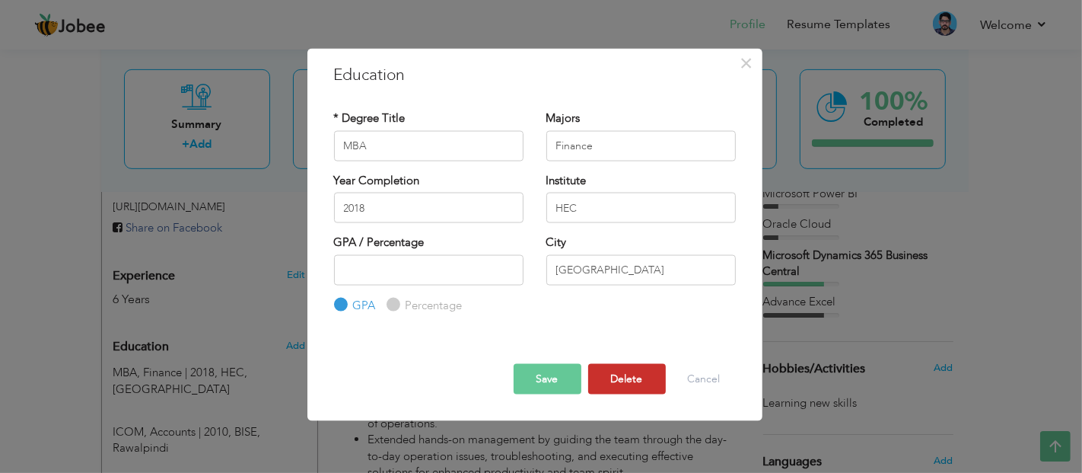
click at [603, 374] on button "Delete" at bounding box center [627, 379] width 78 height 30
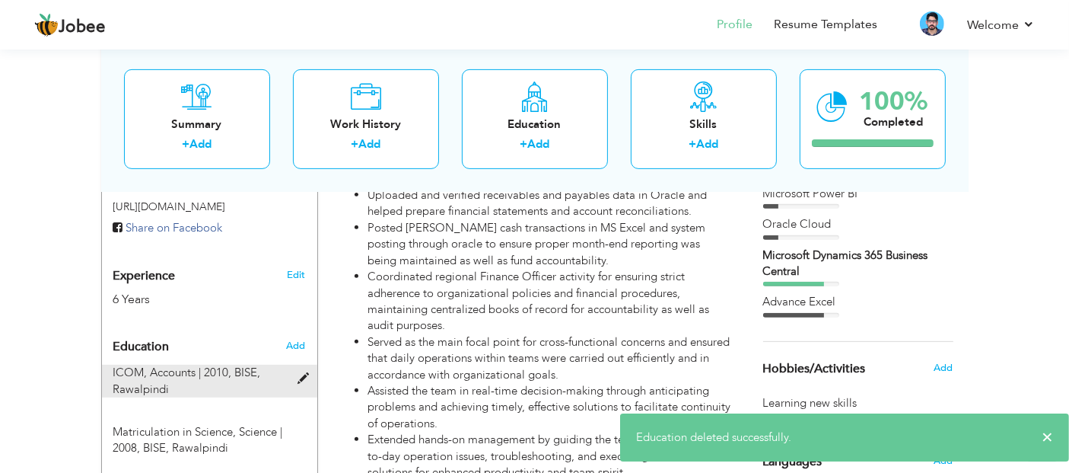
click at [302, 364] on div at bounding box center [308, 369] width 18 height 11
type input "ICOM"
type input "Accounts"
type input "2010"
type input "BISE"
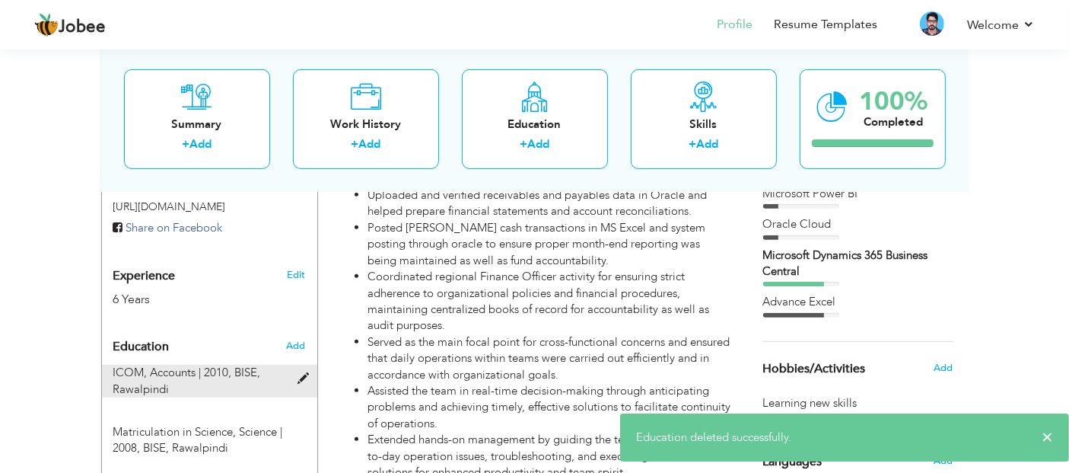
radio input "false"
radio input "true"
type input "Rawalpindi"
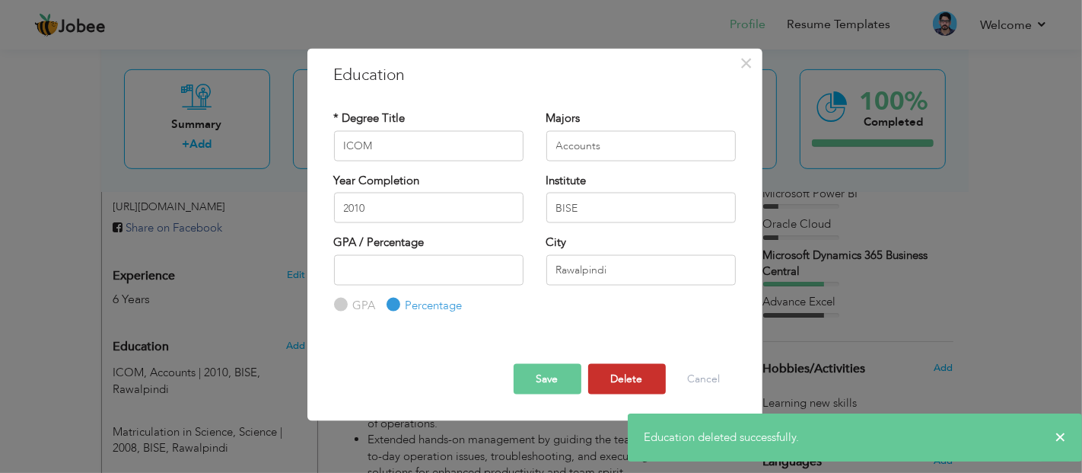
click at [606, 371] on button "Delete" at bounding box center [627, 379] width 78 height 30
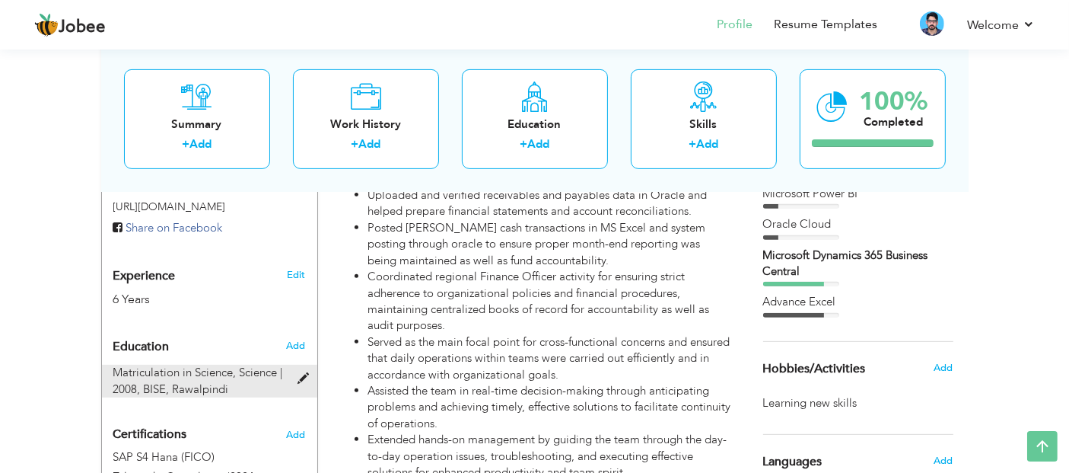
click at [295, 364] on div "Matriculation in Science, Science | 2008, BISE, [GEOGRAPHIC_DATA]" at bounding box center [200, 380] width 197 height 33
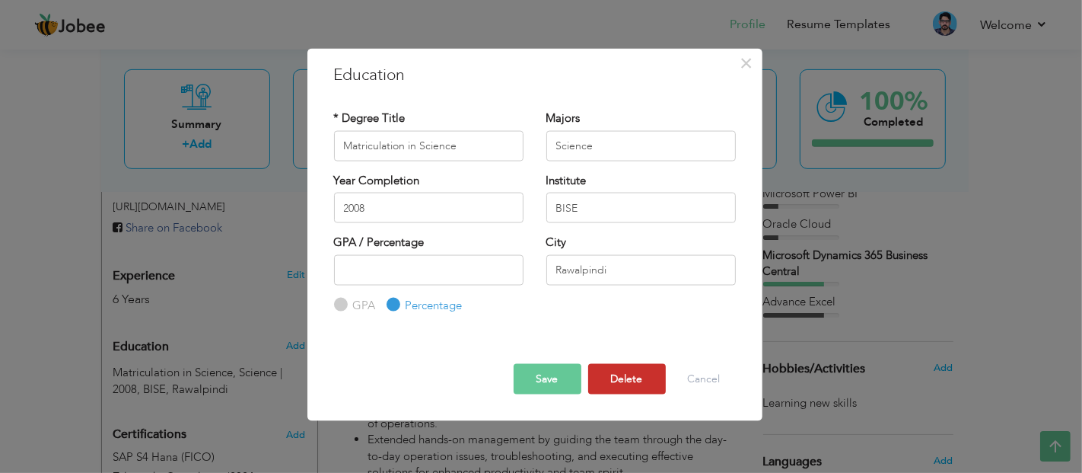
click at [641, 379] on button "Delete" at bounding box center [627, 379] width 78 height 30
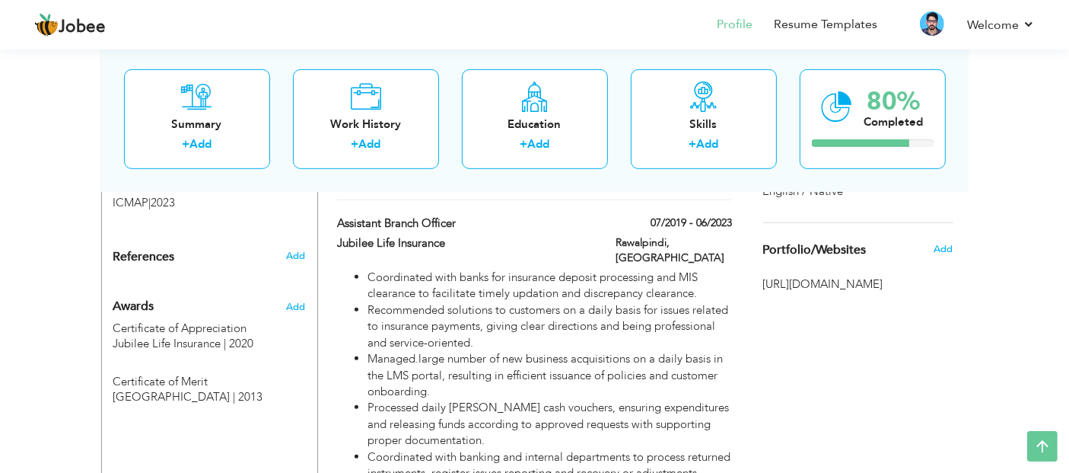
scroll to position [838, 0]
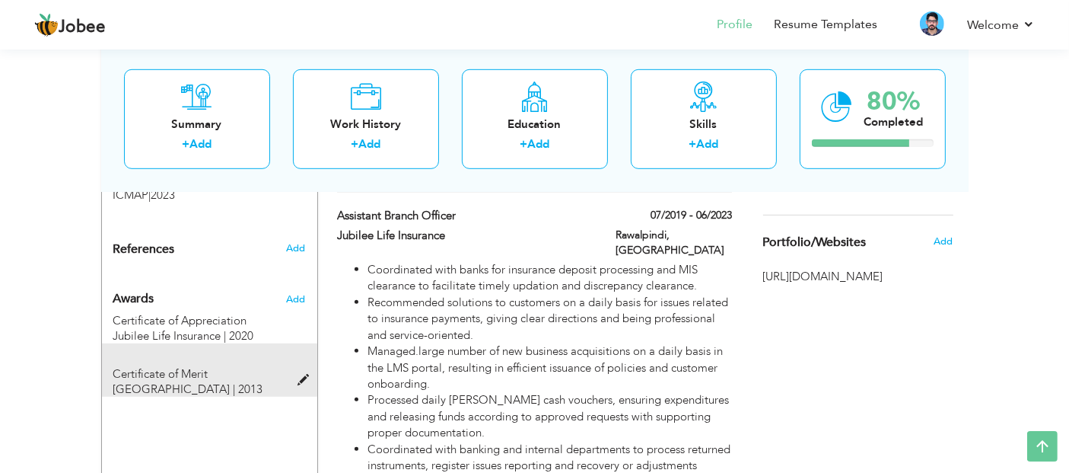
click at [301, 374] on span at bounding box center [307, 379] width 19 height 11
type input "Certificate of Merit"
type input "[GEOGRAPHIC_DATA]"
type input "2013"
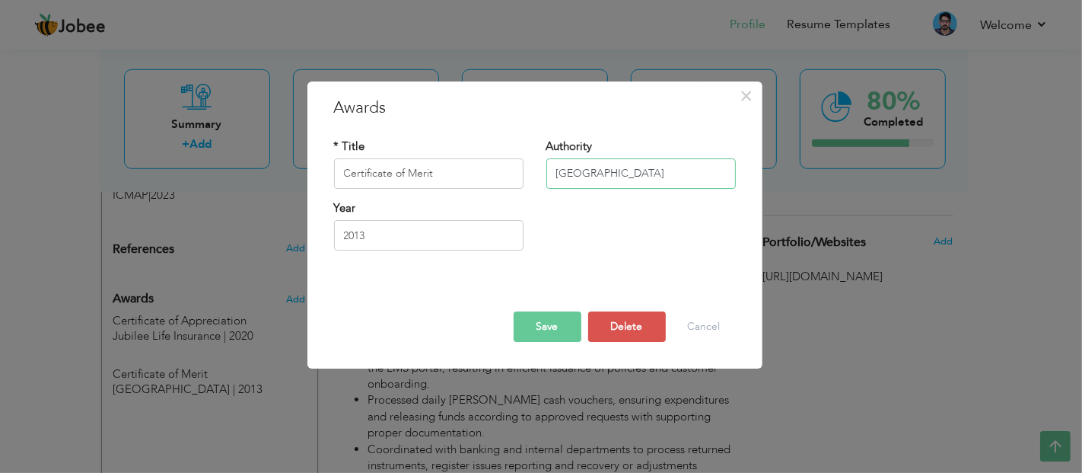
click at [643, 170] on input "[GEOGRAPHIC_DATA]" at bounding box center [640, 173] width 189 height 30
click at [661, 177] on input "[GEOGRAPHIC_DATA]" at bounding box center [640, 173] width 189 height 30
type input "[GEOGRAPHIC_DATA]"
drag, startPoint x: 554, startPoint y: 336, endPoint x: 757, endPoint y: 316, distance: 204.2
click at [757, 316] on div "× Awards * Title Certificate of Merit Authority [GEOGRAPHIC_DATA] Year [DATE] S…" at bounding box center [534, 225] width 455 height 288
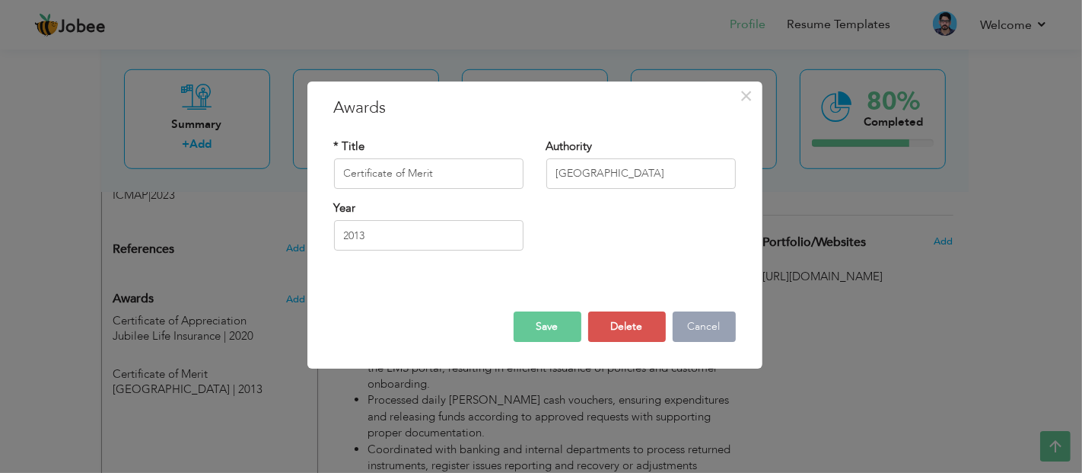
click at [721, 320] on button "Cancel" at bounding box center [704, 326] width 63 height 30
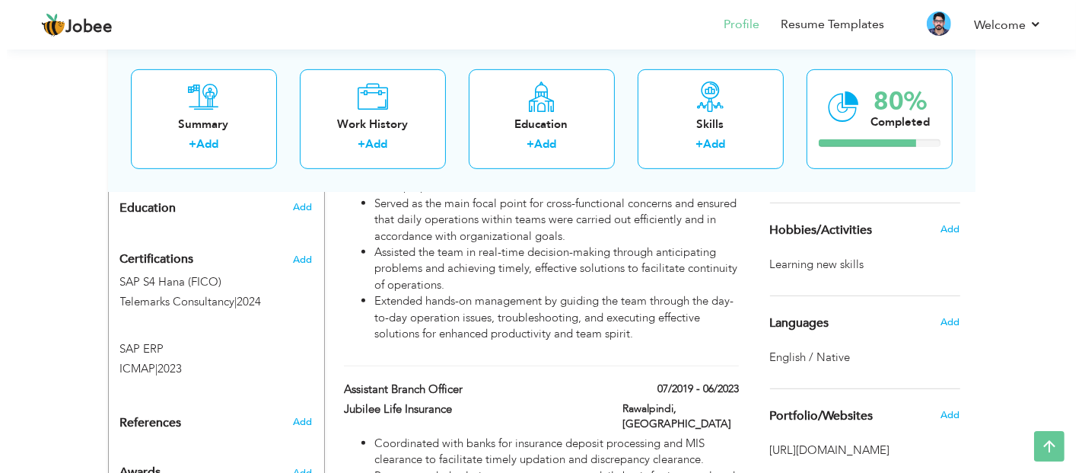
scroll to position [646, 0]
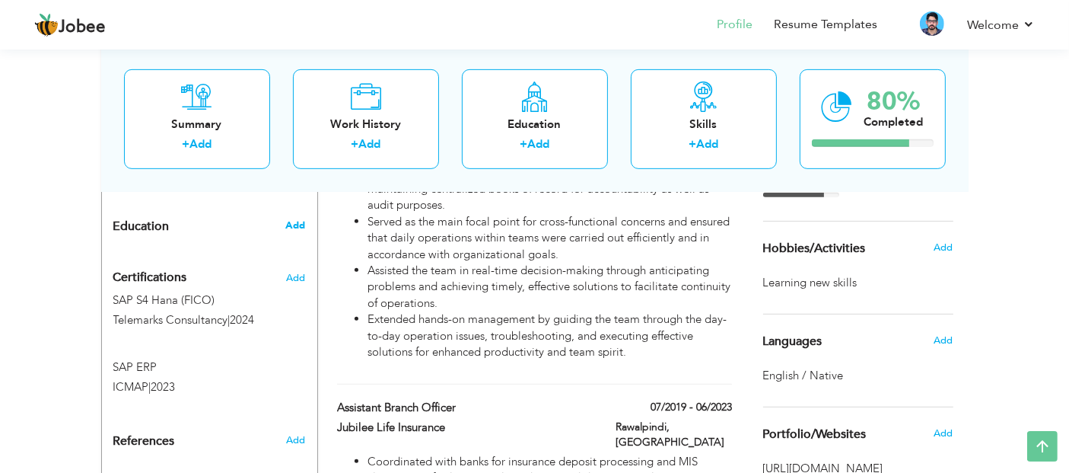
click at [289, 218] on span "Add" at bounding box center [295, 225] width 20 height 14
radio input "true"
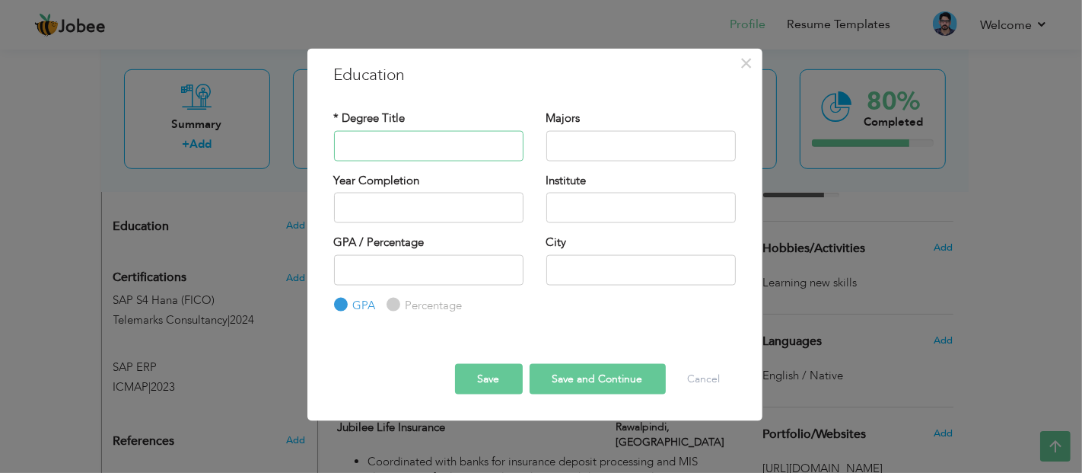
click at [377, 151] on input "text" at bounding box center [428, 145] width 189 height 30
type input "Matriculation in Science"
click at [704, 364] on button "Cancel" at bounding box center [704, 379] width 63 height 30
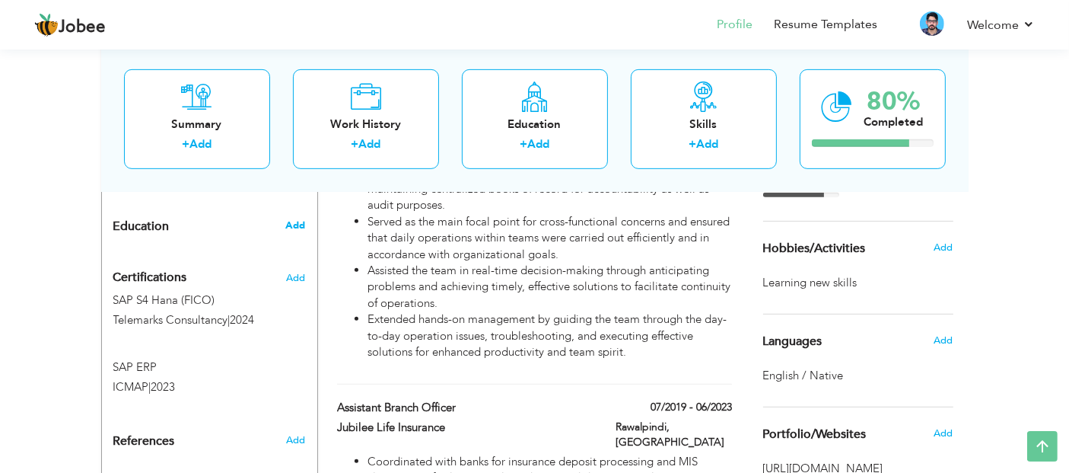
click at [294, 218] on span "Add" at bounding box center [295, 225] width 20 height 14
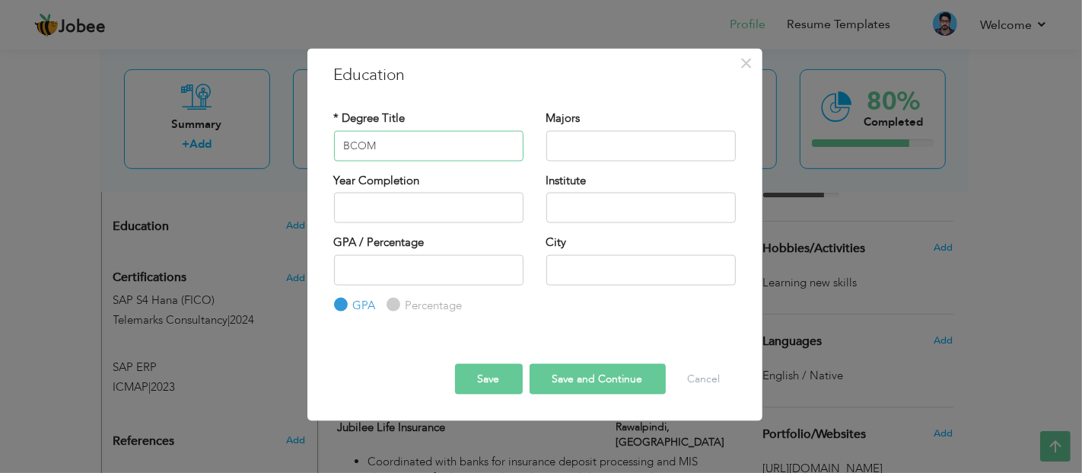
type input "BCOM"
click at [574, 157] on input "text" at bounding box center [640, 145] width 189 height 30
type input "A"
type input "Finance and Accounts"
type input "2025"
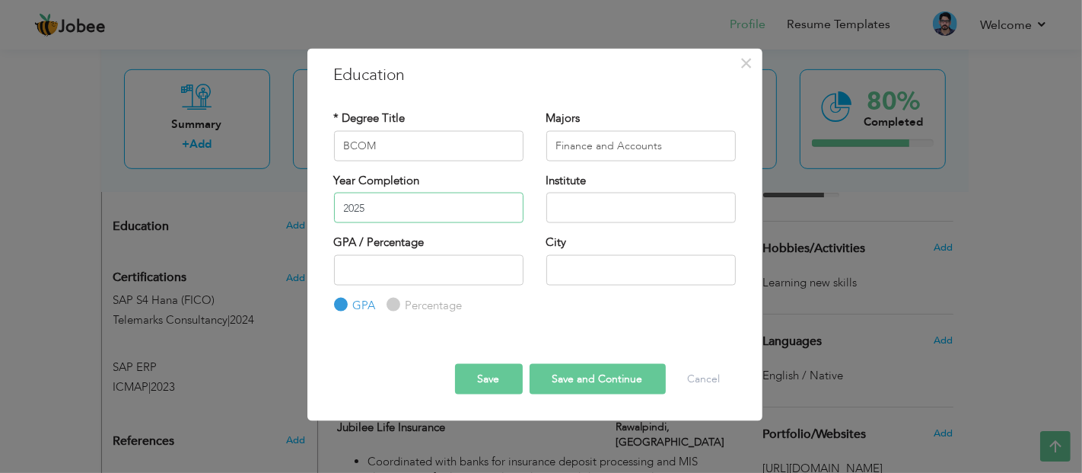
click at [488, 198] on input "2025" at bounding box center [428, 208] width 189 height 30
